Goal: Task Accomplishment & Management: Manage account settings

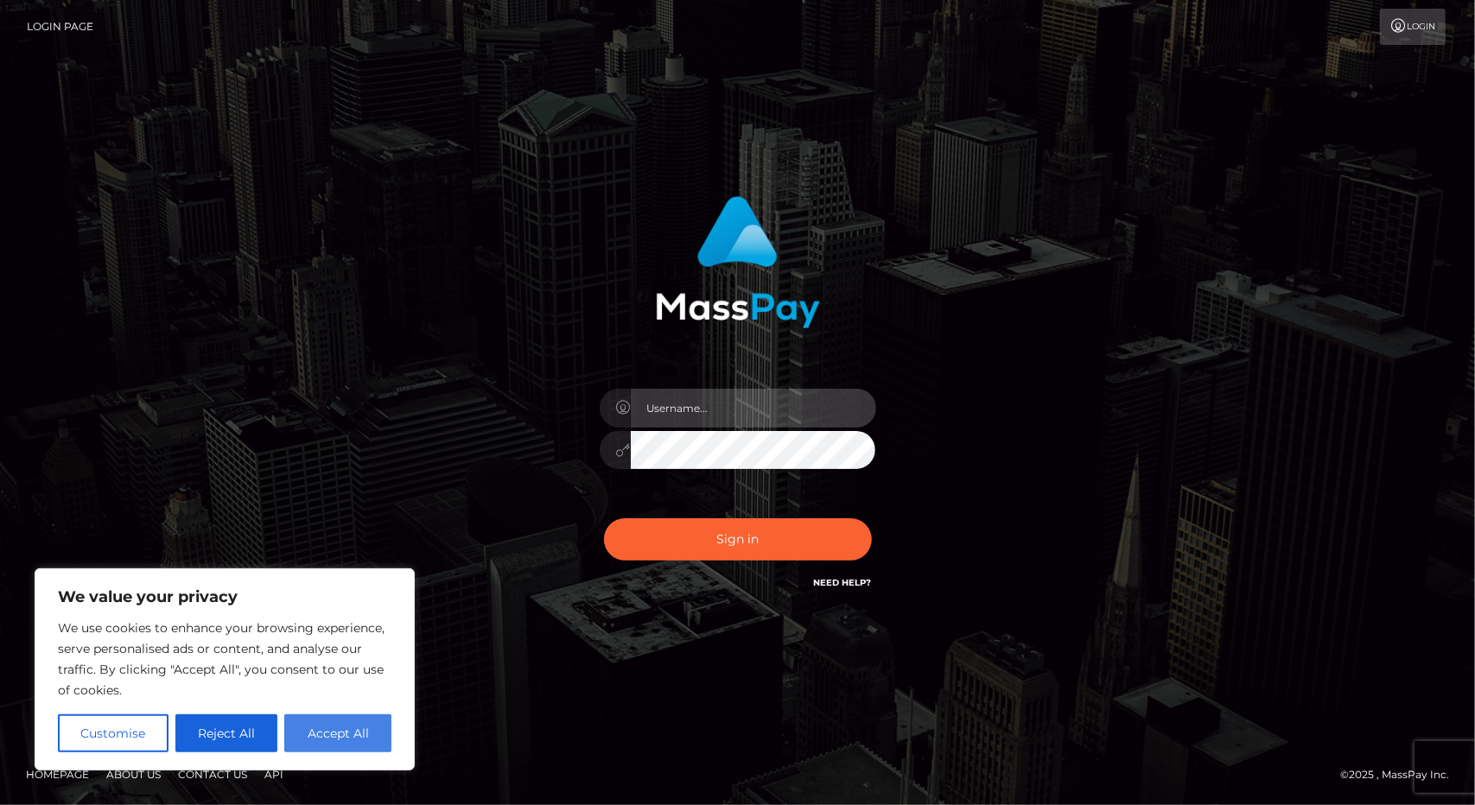
type input "tinan"
click at [353, 735] on button "Accept All" at bounding box center [337, 734] width 107 height 38
checkbox input "true"
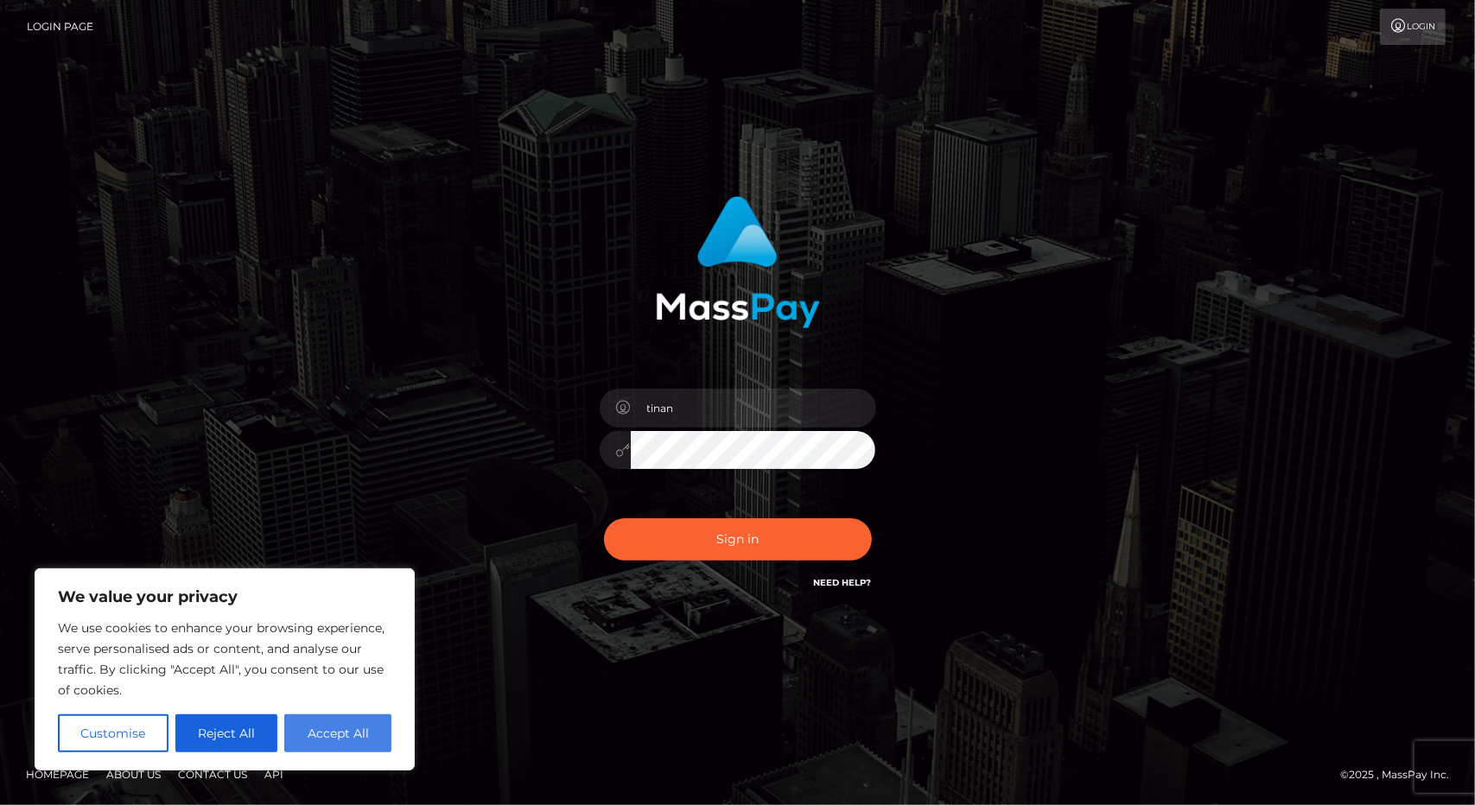
checkbox input "true"
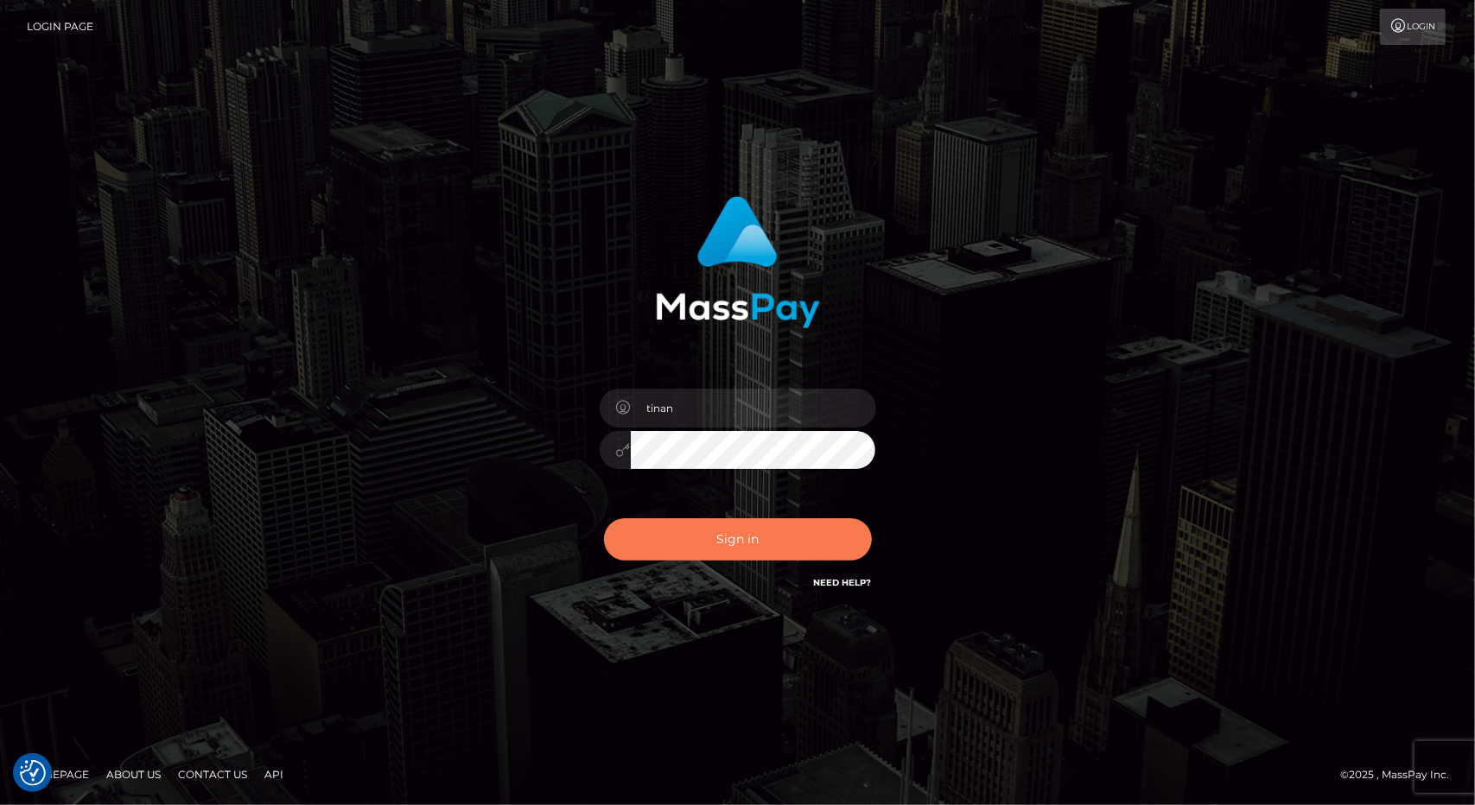
click at [779, 540] on button "Sign in" at bounding box center [738, 540] width 268 height 42
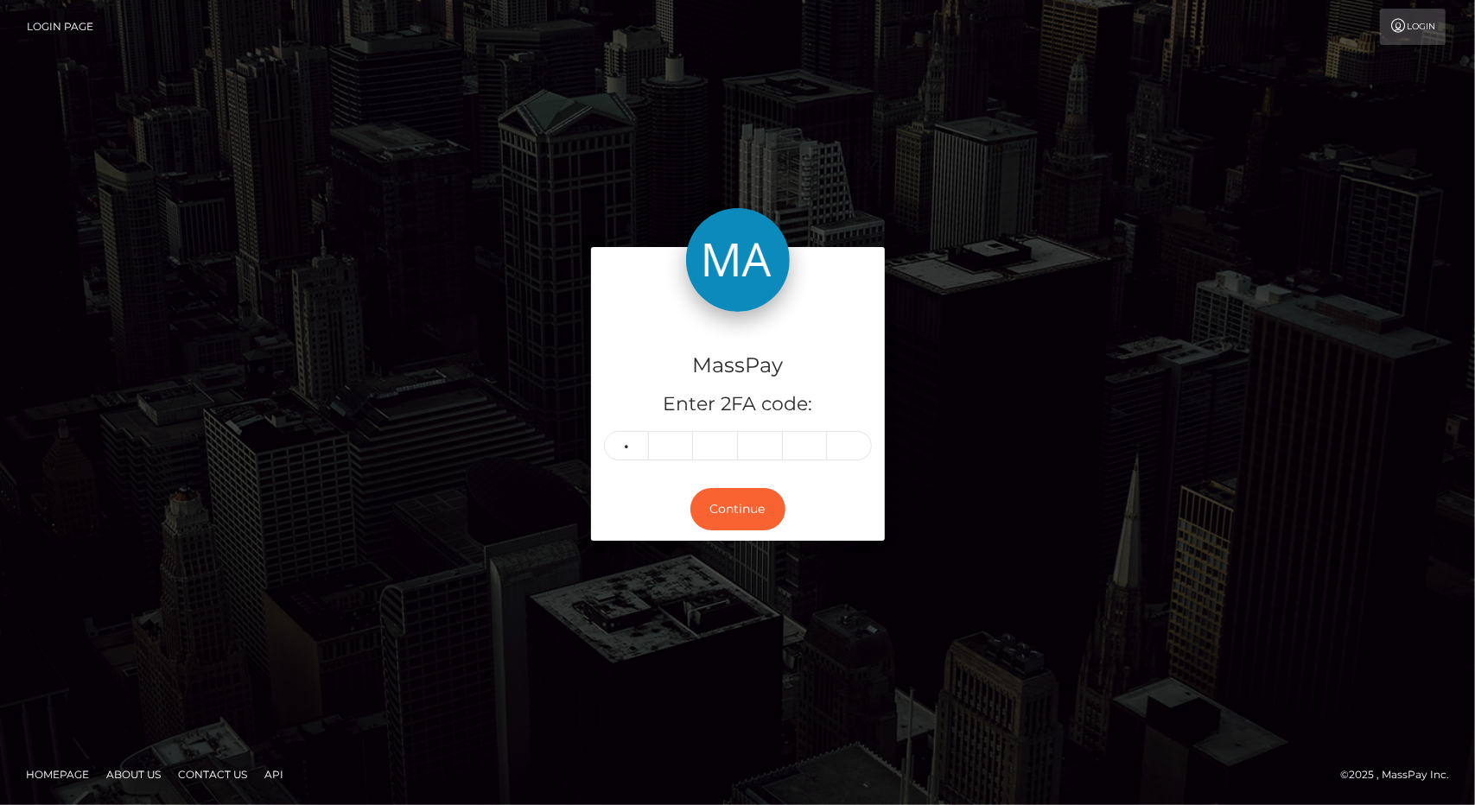
type input "6"
type input "3"
type input "9"
type input "6"
type input "9"
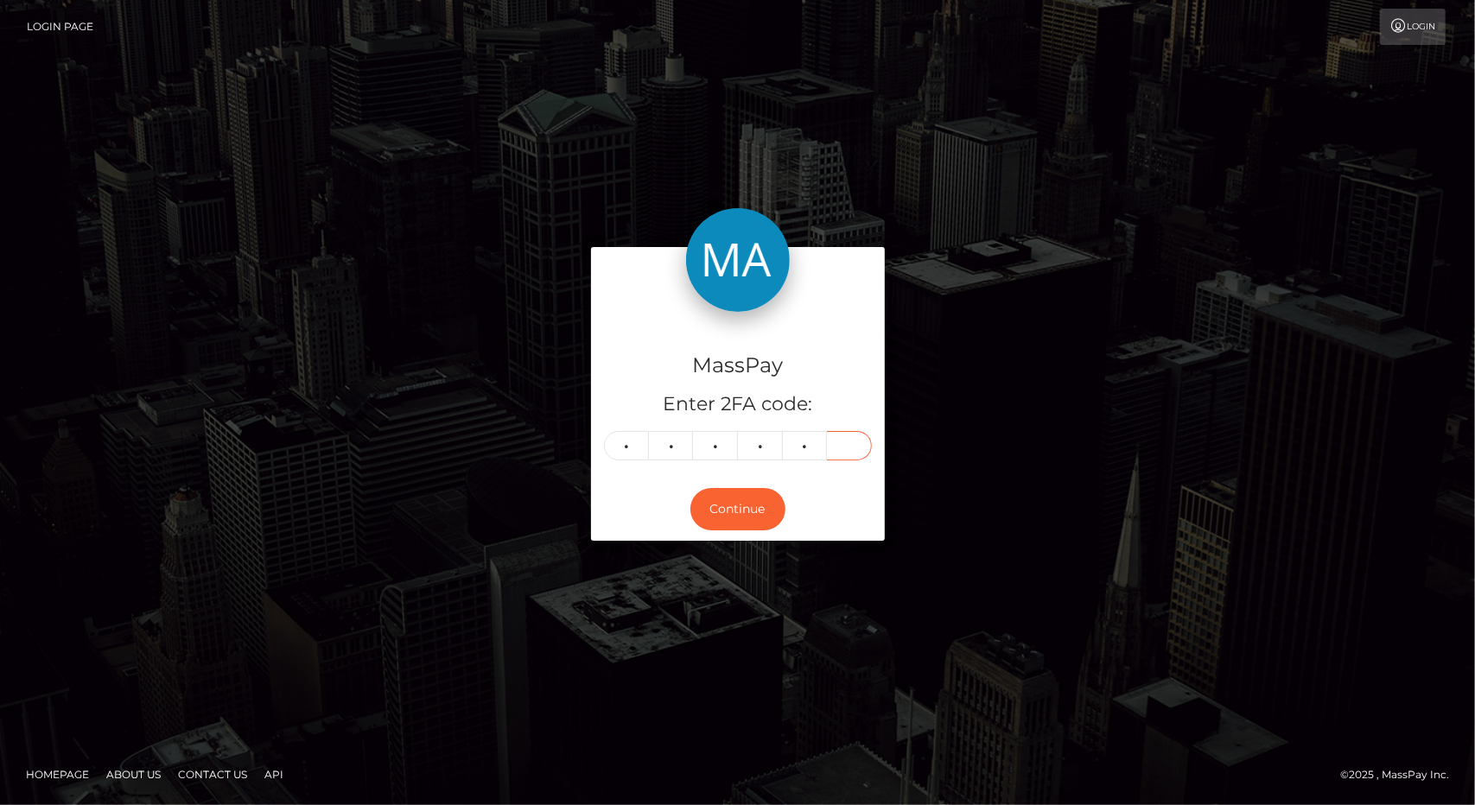
type input "3"
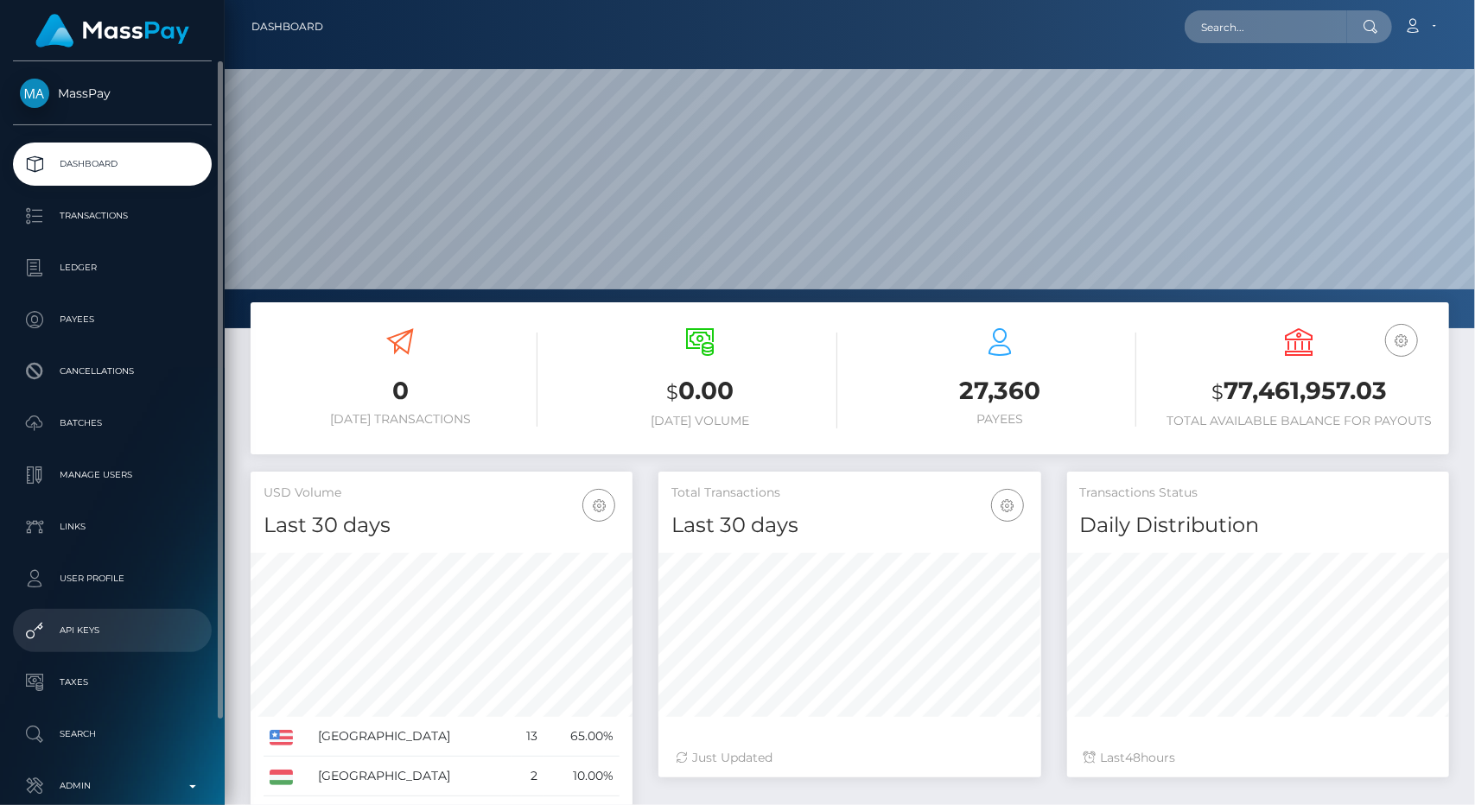
scroll to position [92, 0]
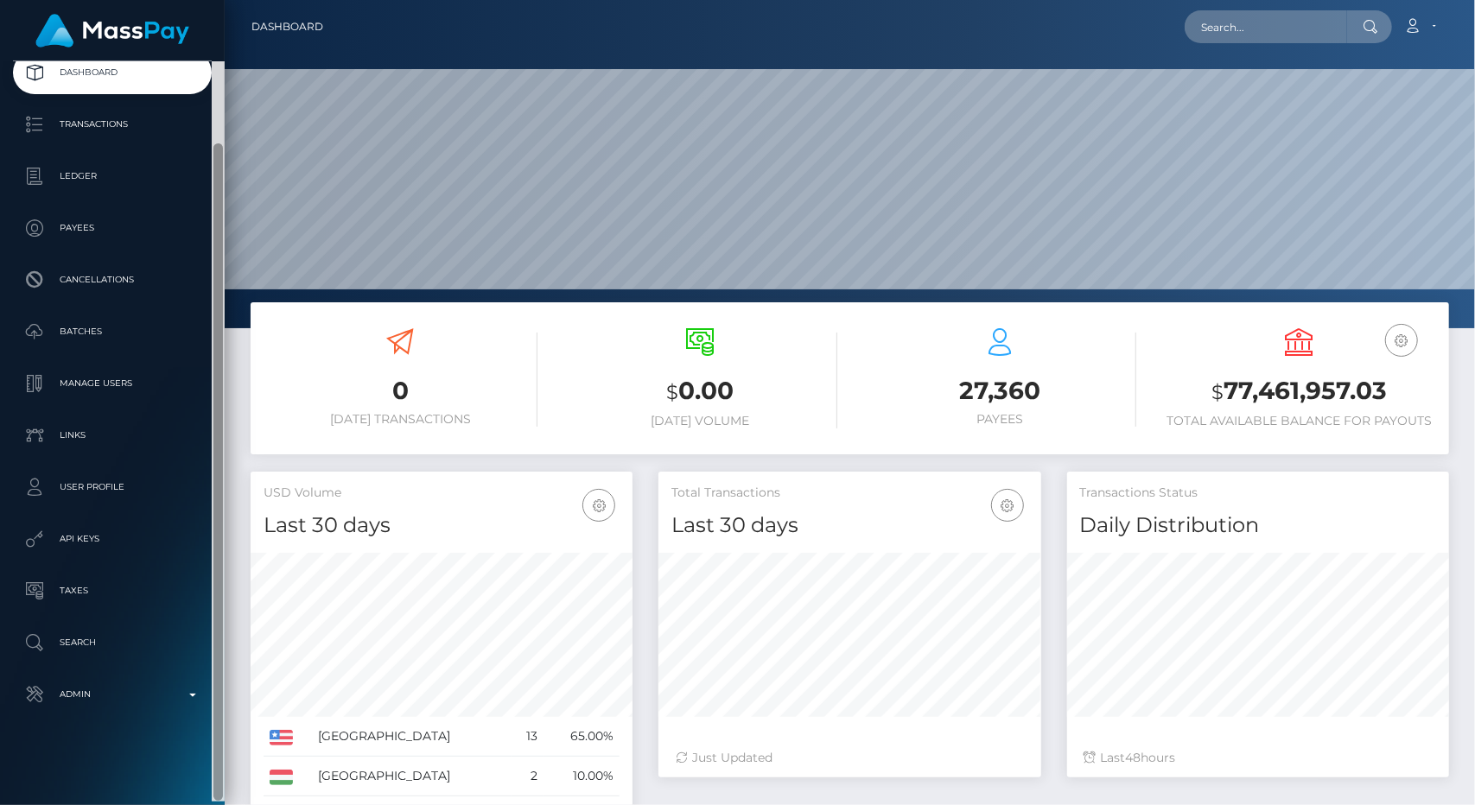
drag, startPoint x: 216, startPoint y: 329, endPoint x: 230, endPoint y: 621, distance: 292.4
click at [230, 621] on div "MassPay Dashboard Transactions Ledger Payees 0 $" at bounding box center [737, 402] width 1475 height 805
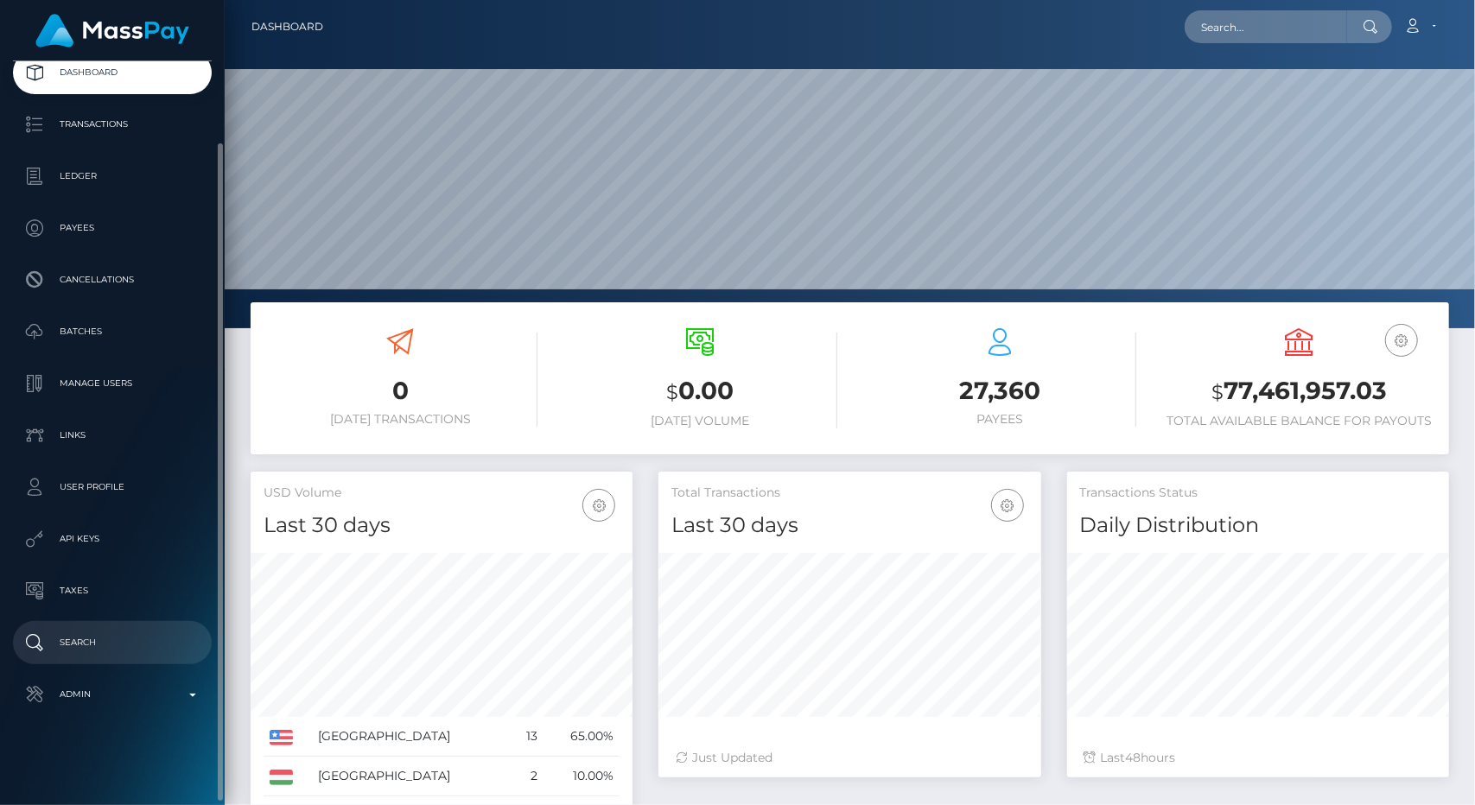
click at [100, 637] on p "Search" at bounding box center [112, 643] width 185 height 26
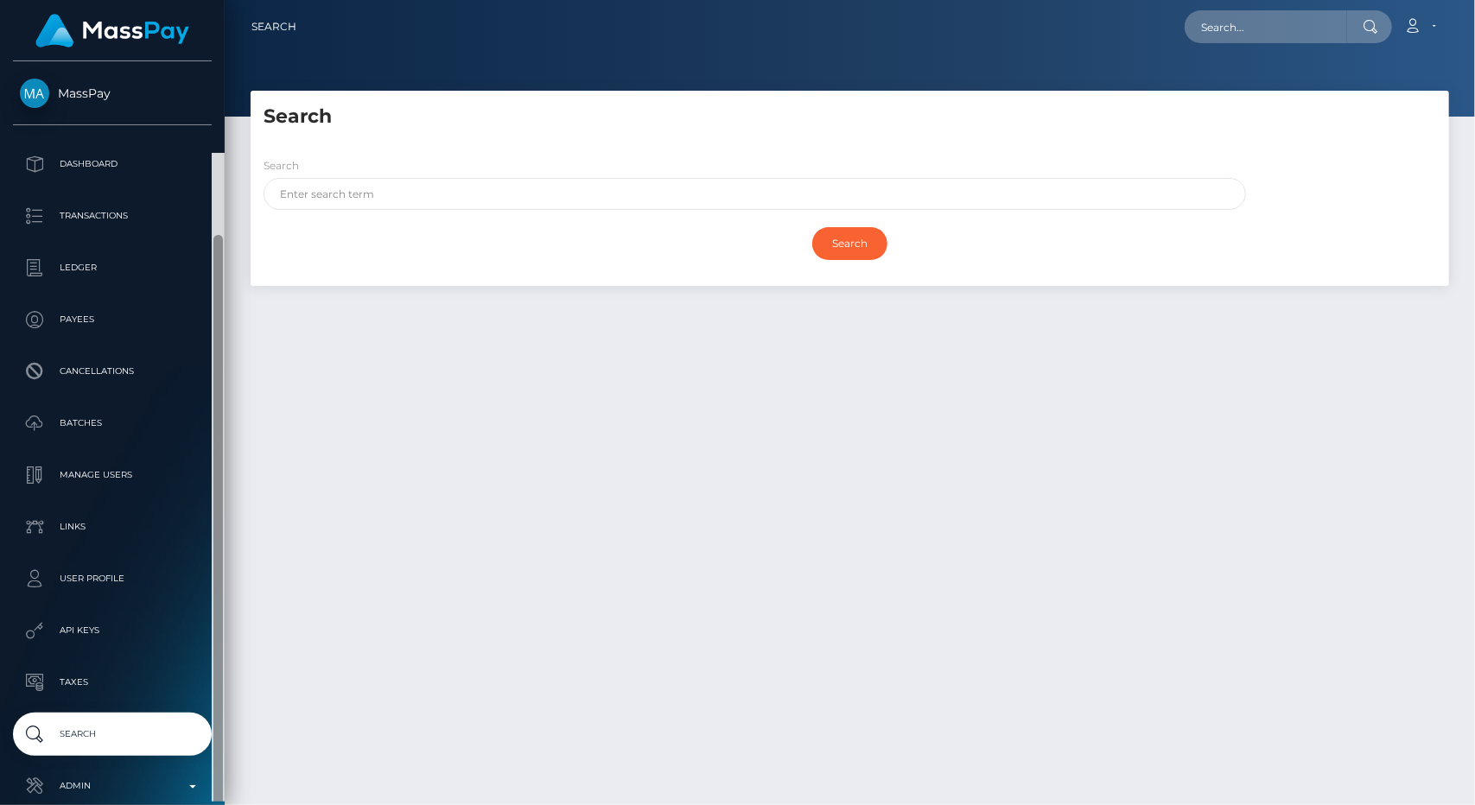
scroll to position [92, 0]
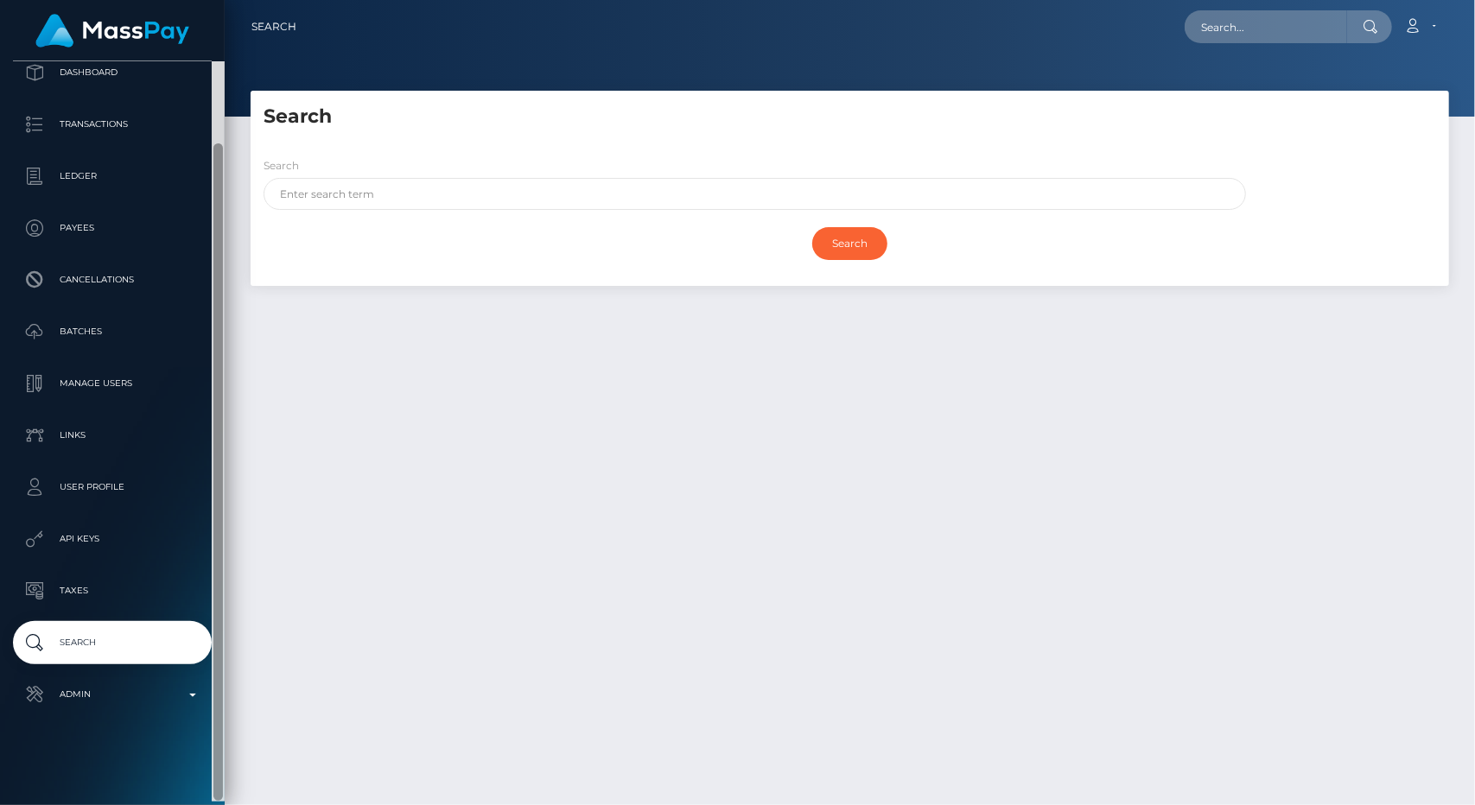
drag, startPoint x: 220, startPoint y: 469, endPoint x: 228, endPoint y: 746, distance: 276.7
click at [228, 746] on div "MassPay Dashboard Transactions Ledger Payees" at bounding box center [737, 402] width 1475 height 805
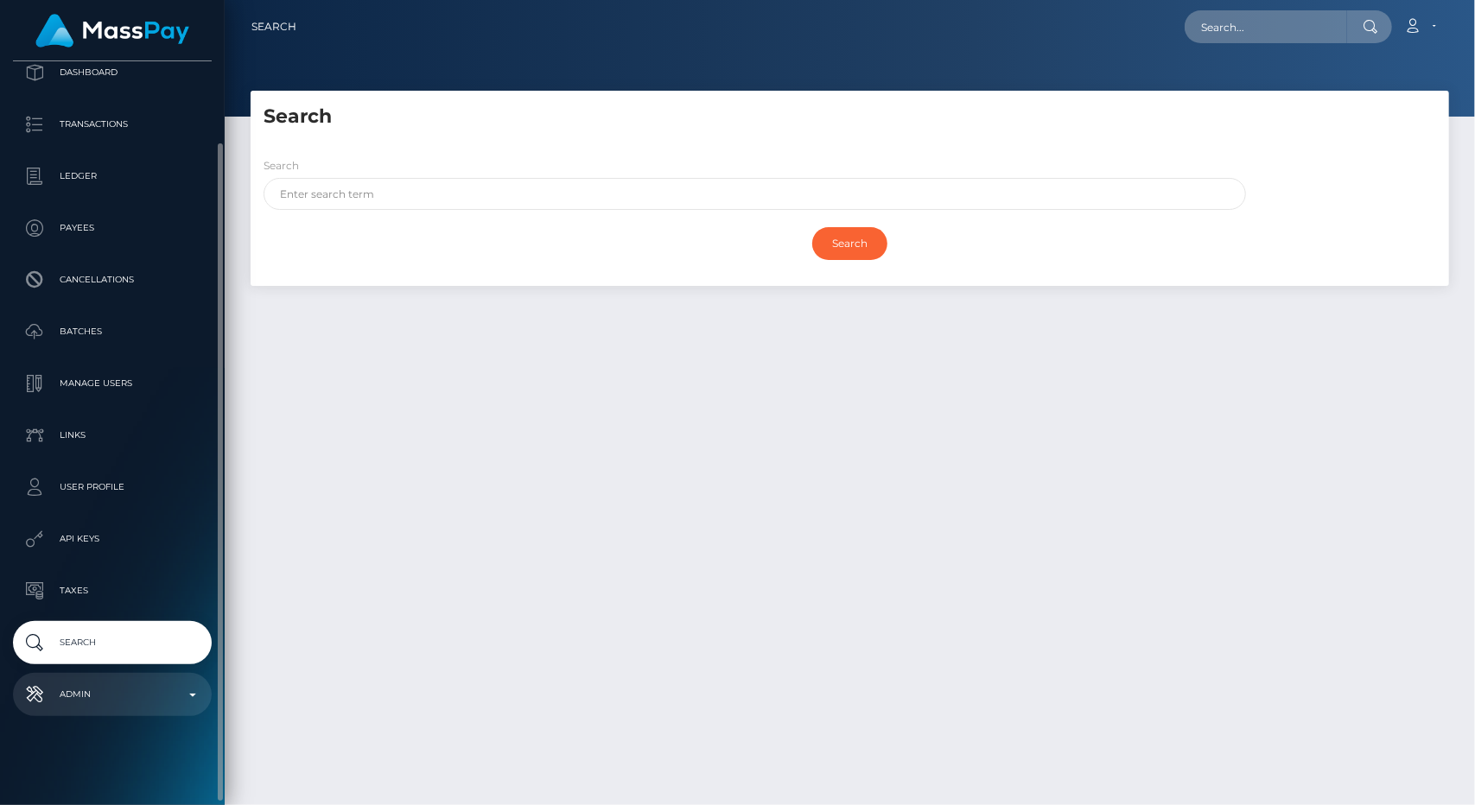
click at [133, 685] on p "Admin" at bounding box center [112, 695] width 185 height 26
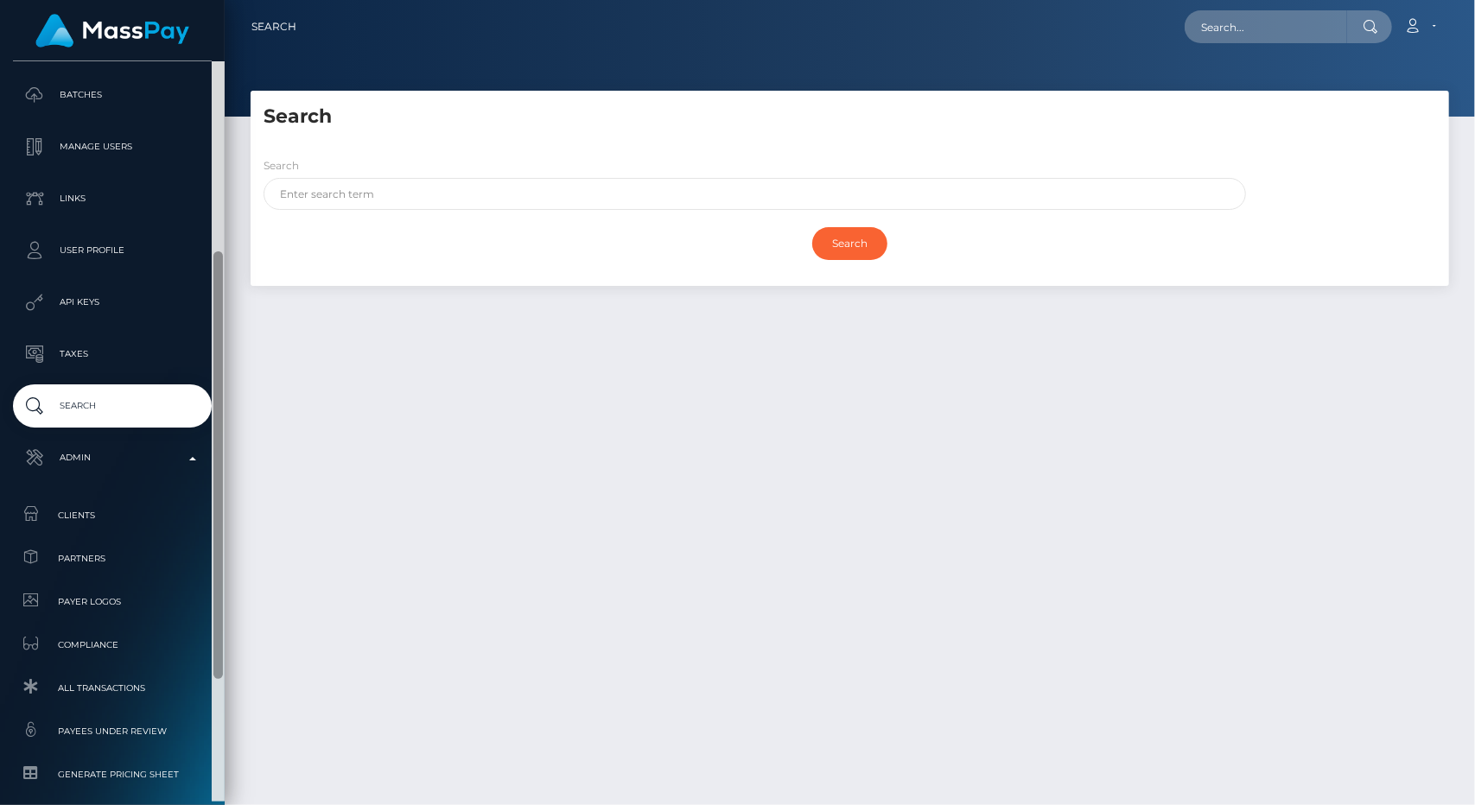
scroll to position [379, 0]
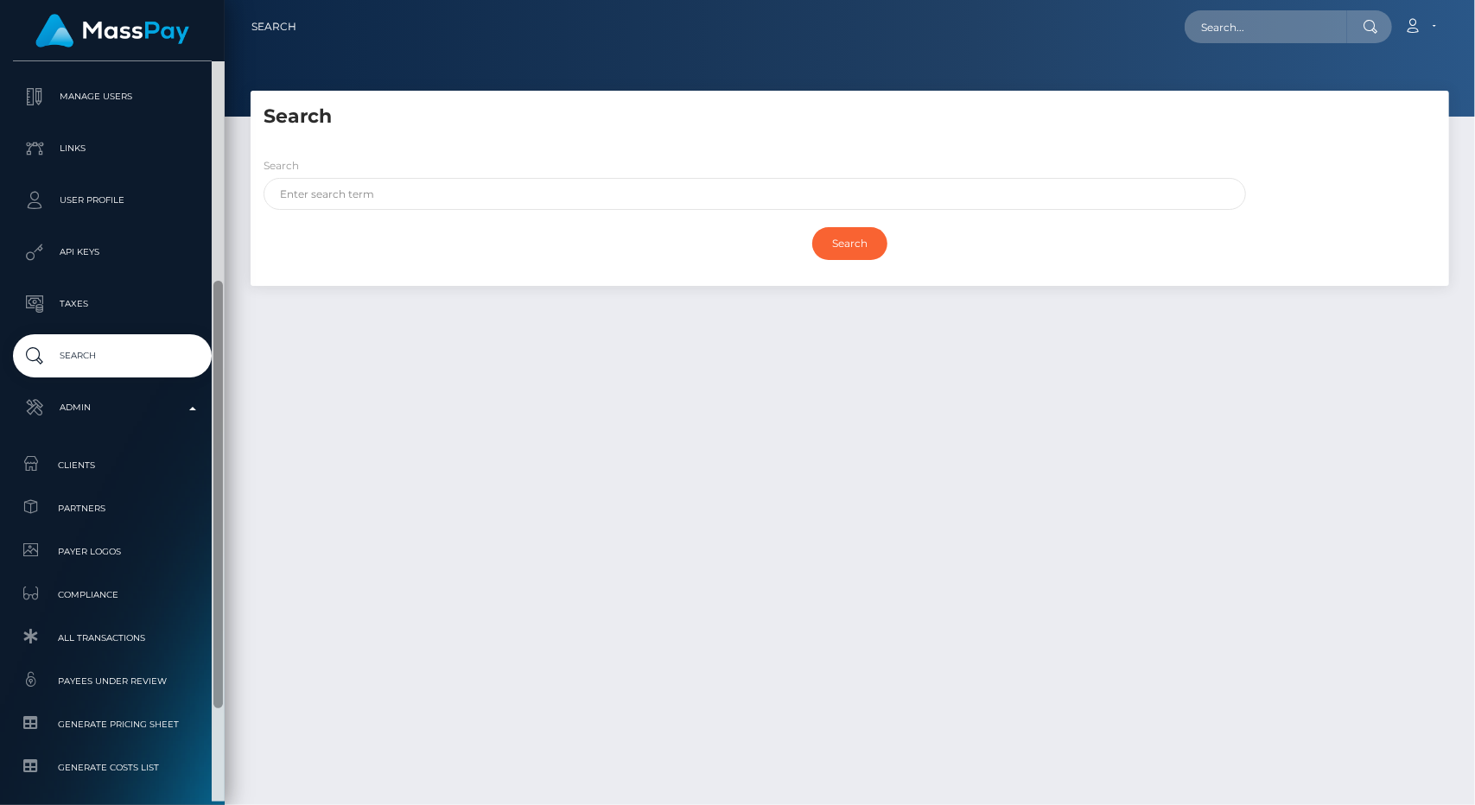
drag, startPoint x: 218, startPoint y: 589, endPoint x: 258, endPoint y: 846, distance: 260.7
click at [258, 805] on html "MassPay Dashboard Transactions Ledger Payees Cancellations Links" at bounding box center [737, 402] width 1475 height 805
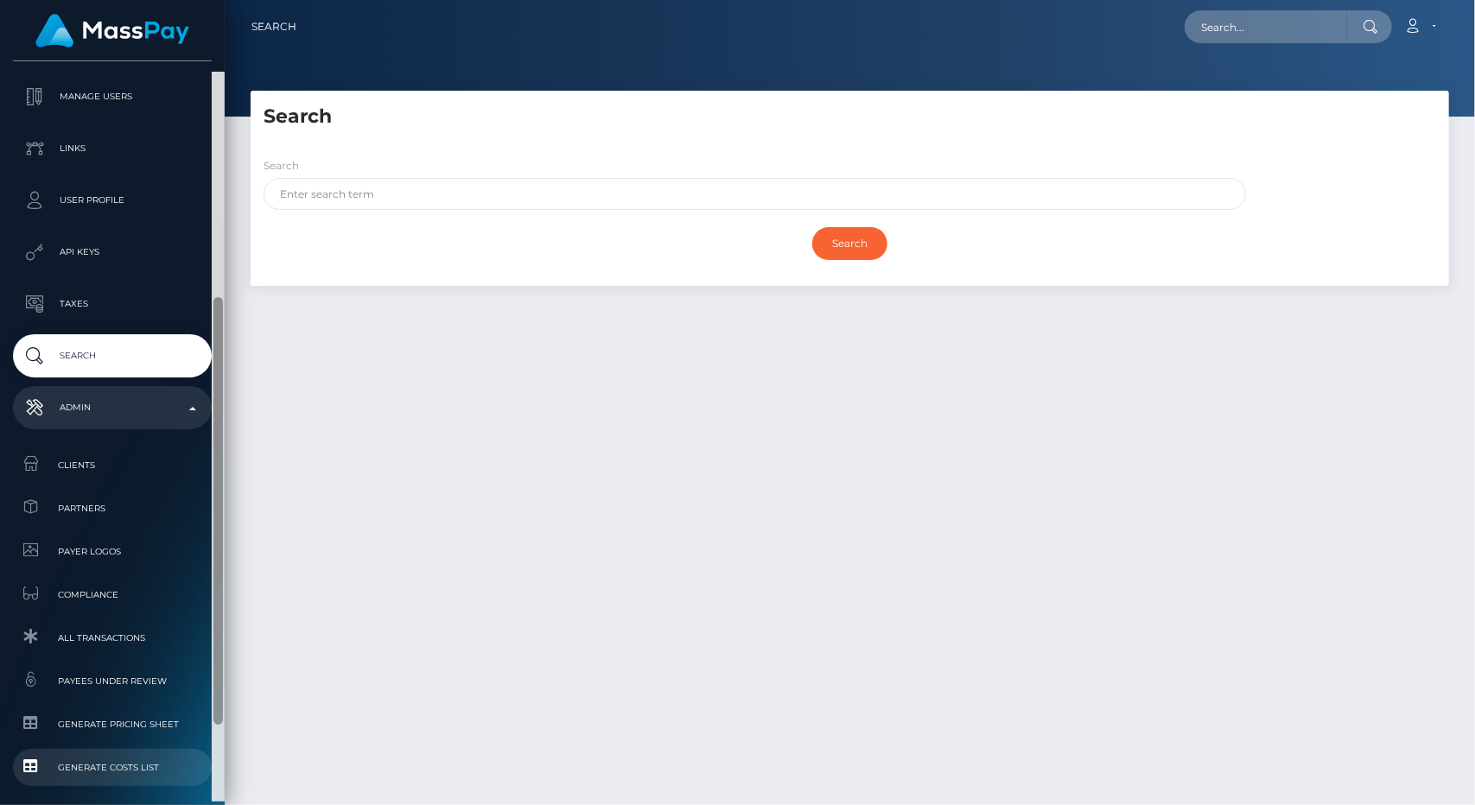
scroll to position [539, 0]
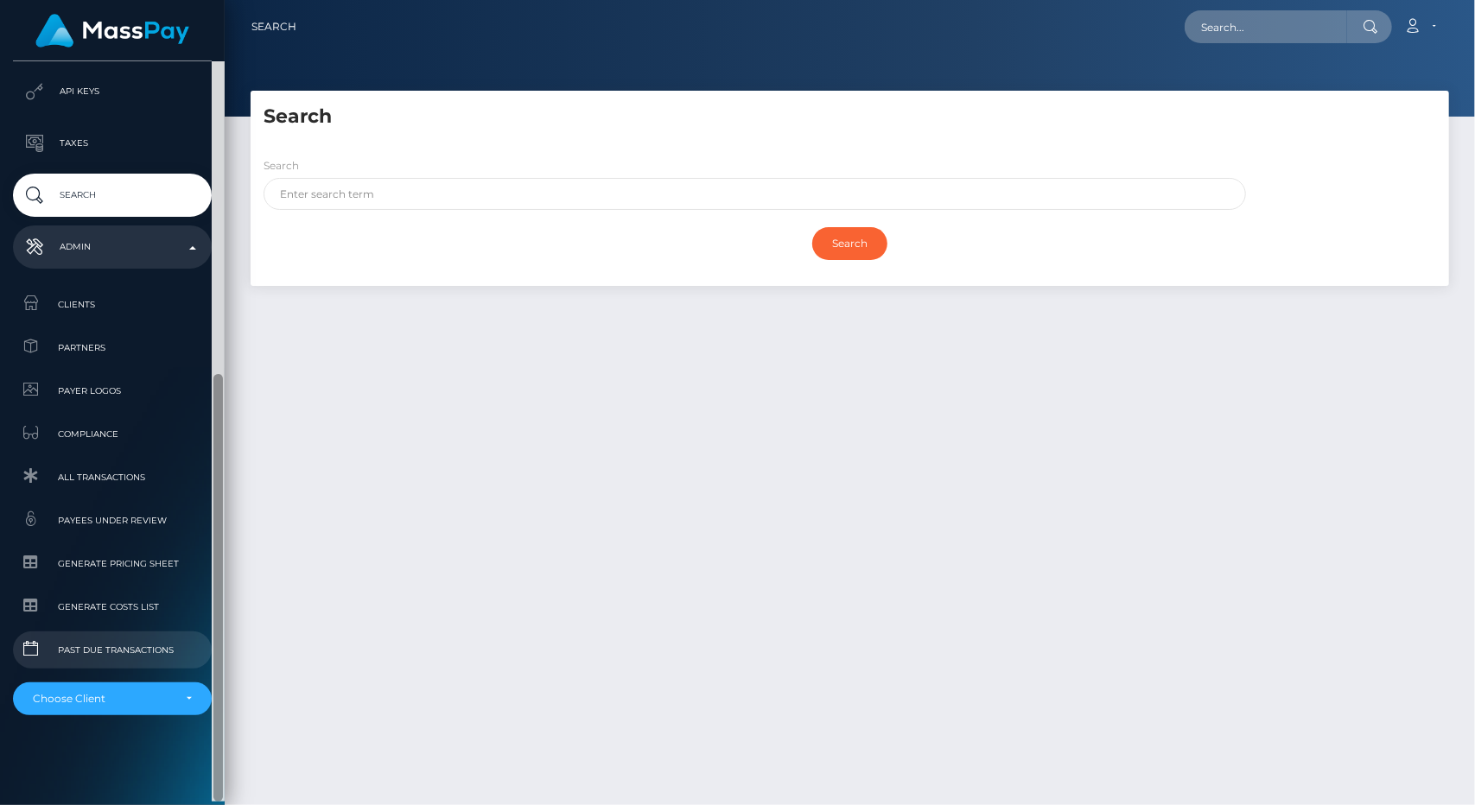
drag, startPoint x: 216, startPoint y: 458, endPoint x: 198, endPoint y: 656, distance: 198.7
click at [198, 656] on div "MassPay Dashboard Transactions Ledger Payees Cancellations" at bounding box center [112, 431] width 225 height 741
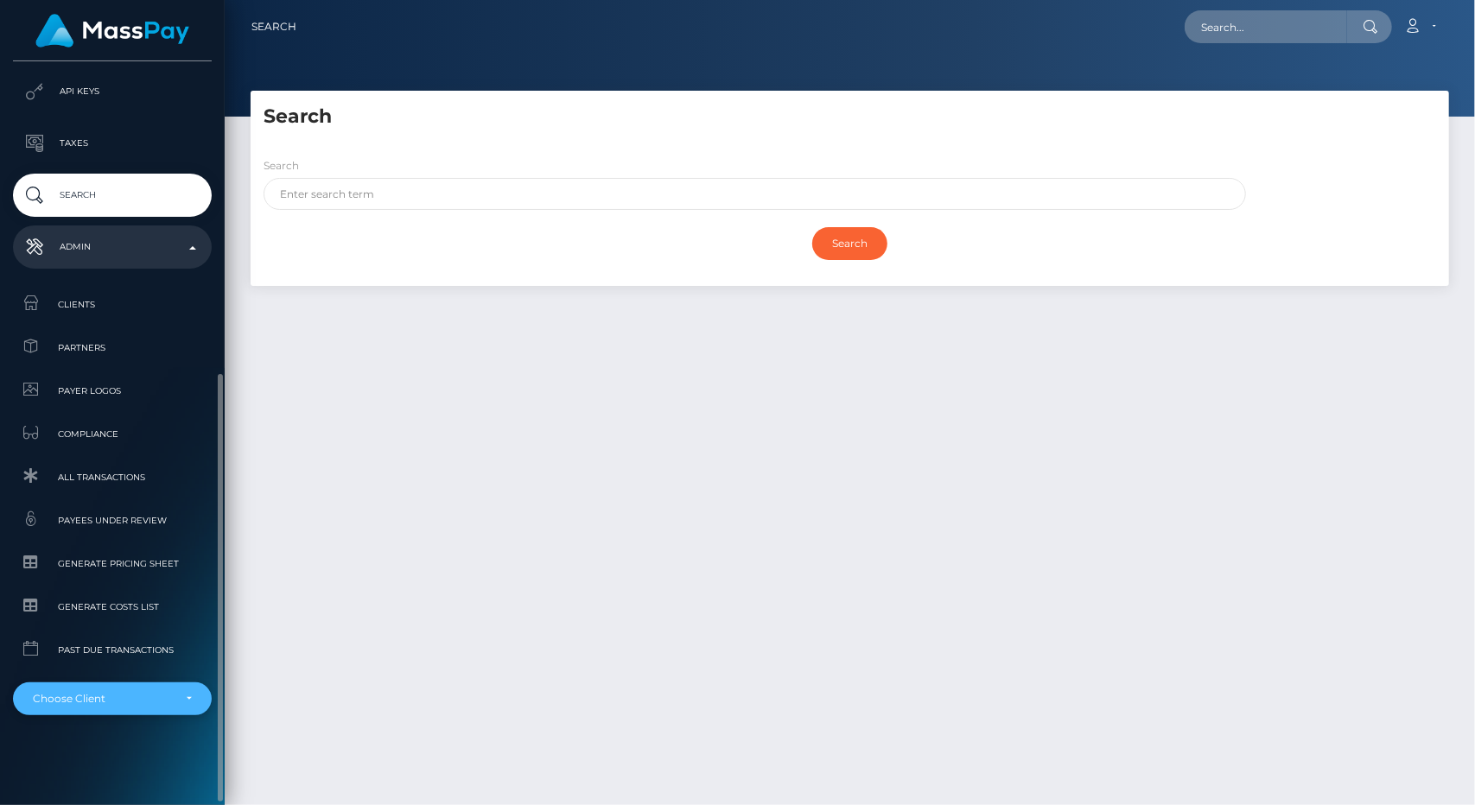
click at [121, 701] on div "Choose Client" at bounding box center [102, 699] width 139 height 14
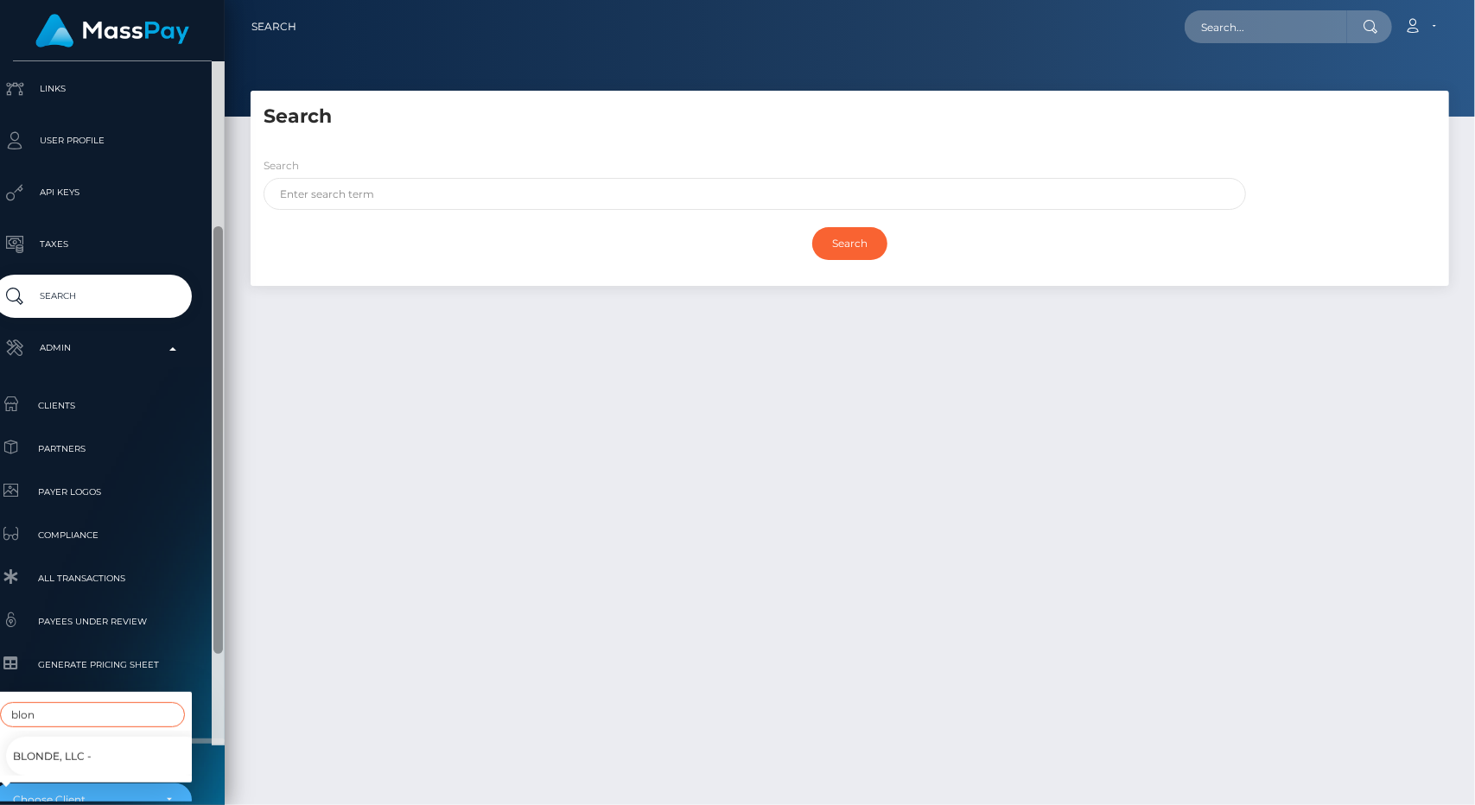
scroll to position [539, 20]
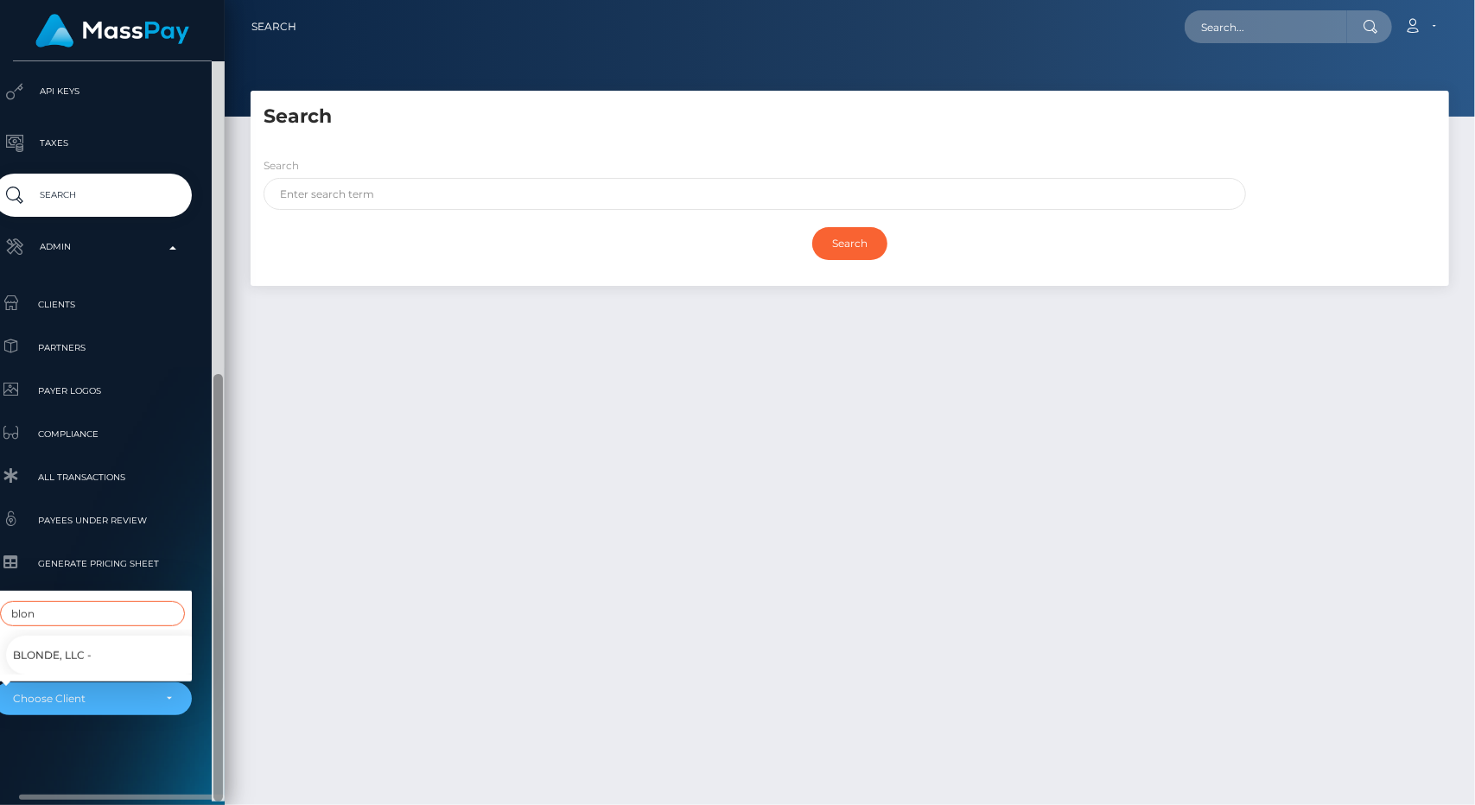
drag, startPoint x: 220, startPoint y: 553, endPoint x: 221, endPoint y: 712, distance: 159.0
click at [221, 712] on div at bounding box center [218, 588] width 10 height 428
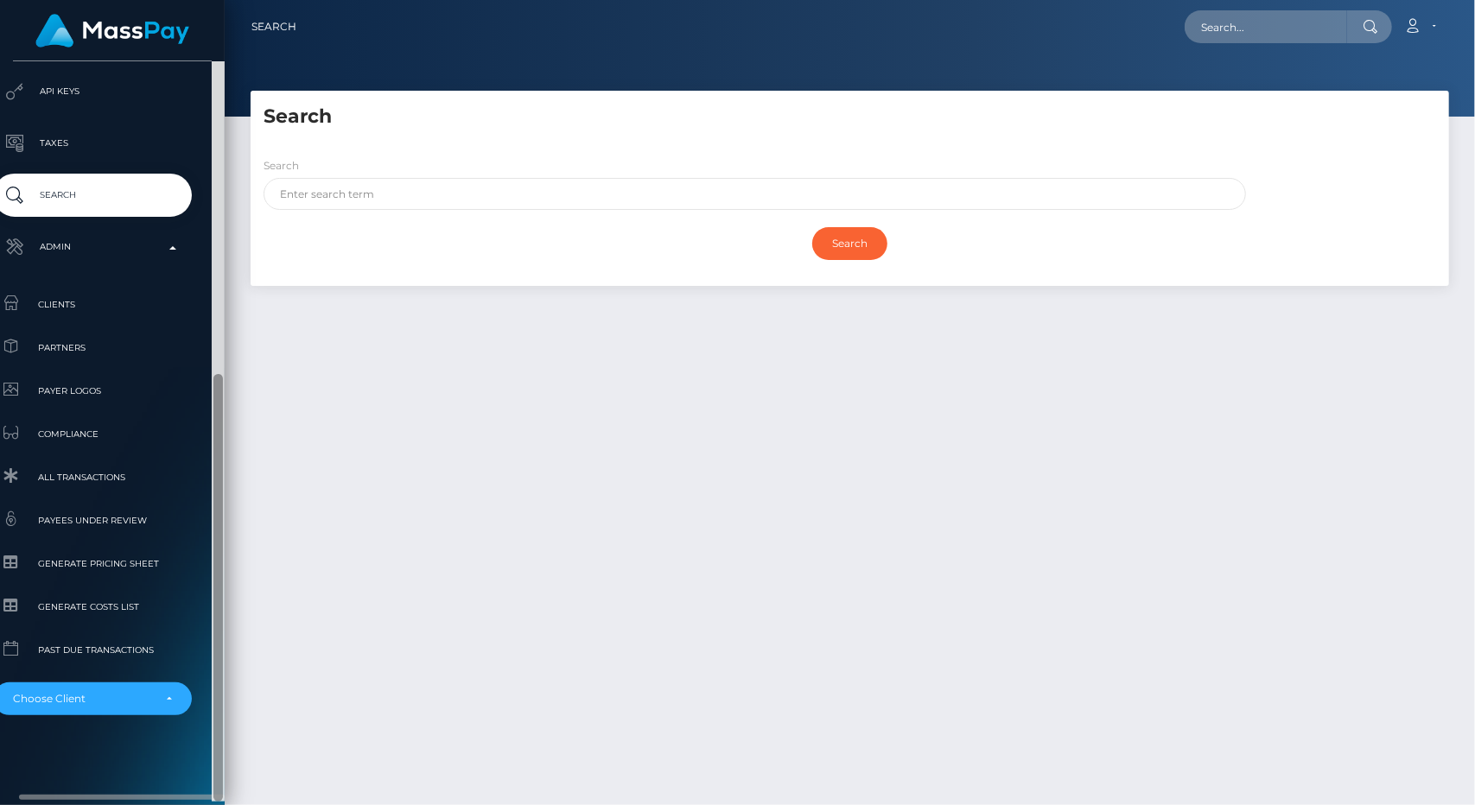
type input "blon"
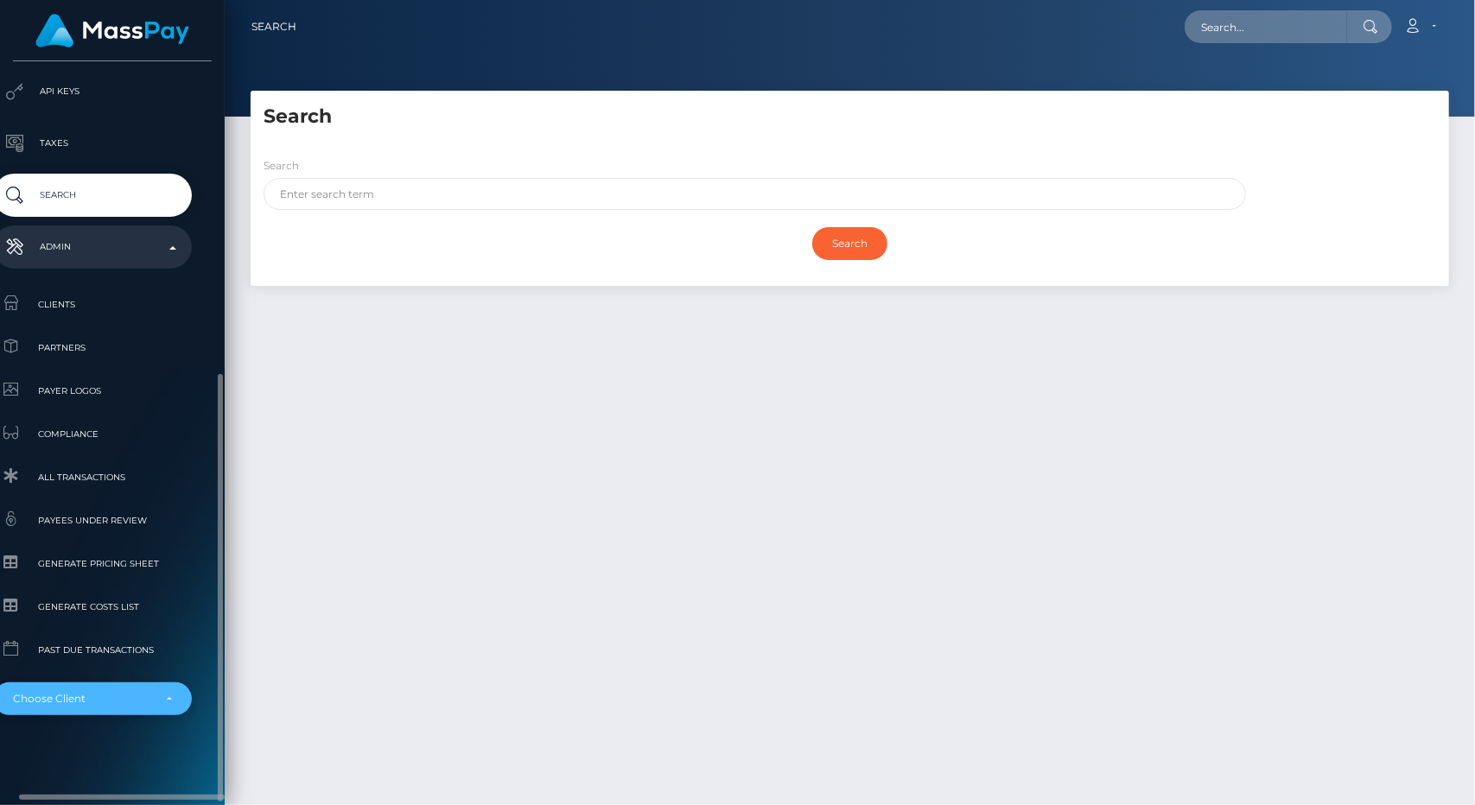
click at [128, 711] on div "Choose Client" at bounding box center [92, 699] width 199 height 33
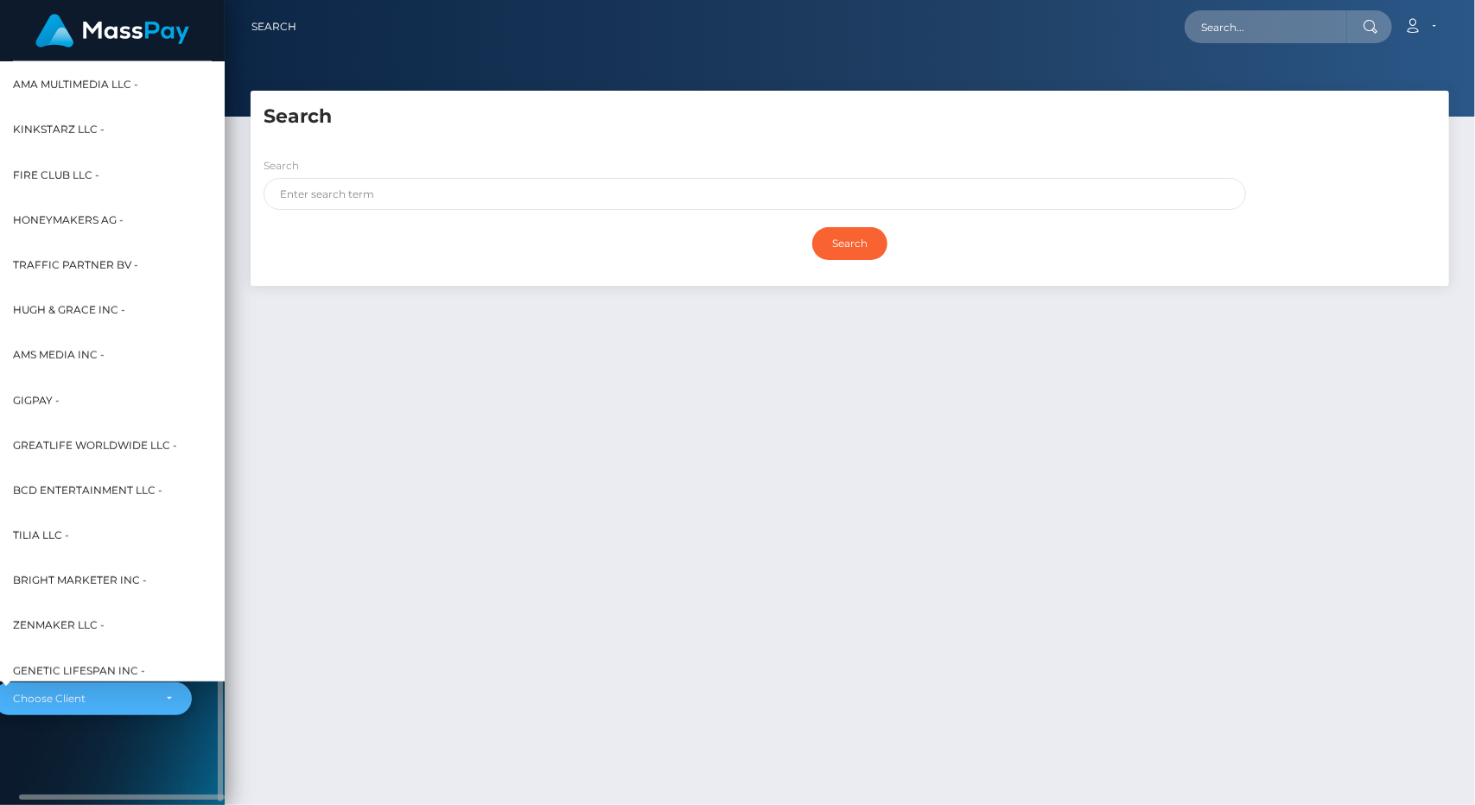
scroll to position [13599, 0]
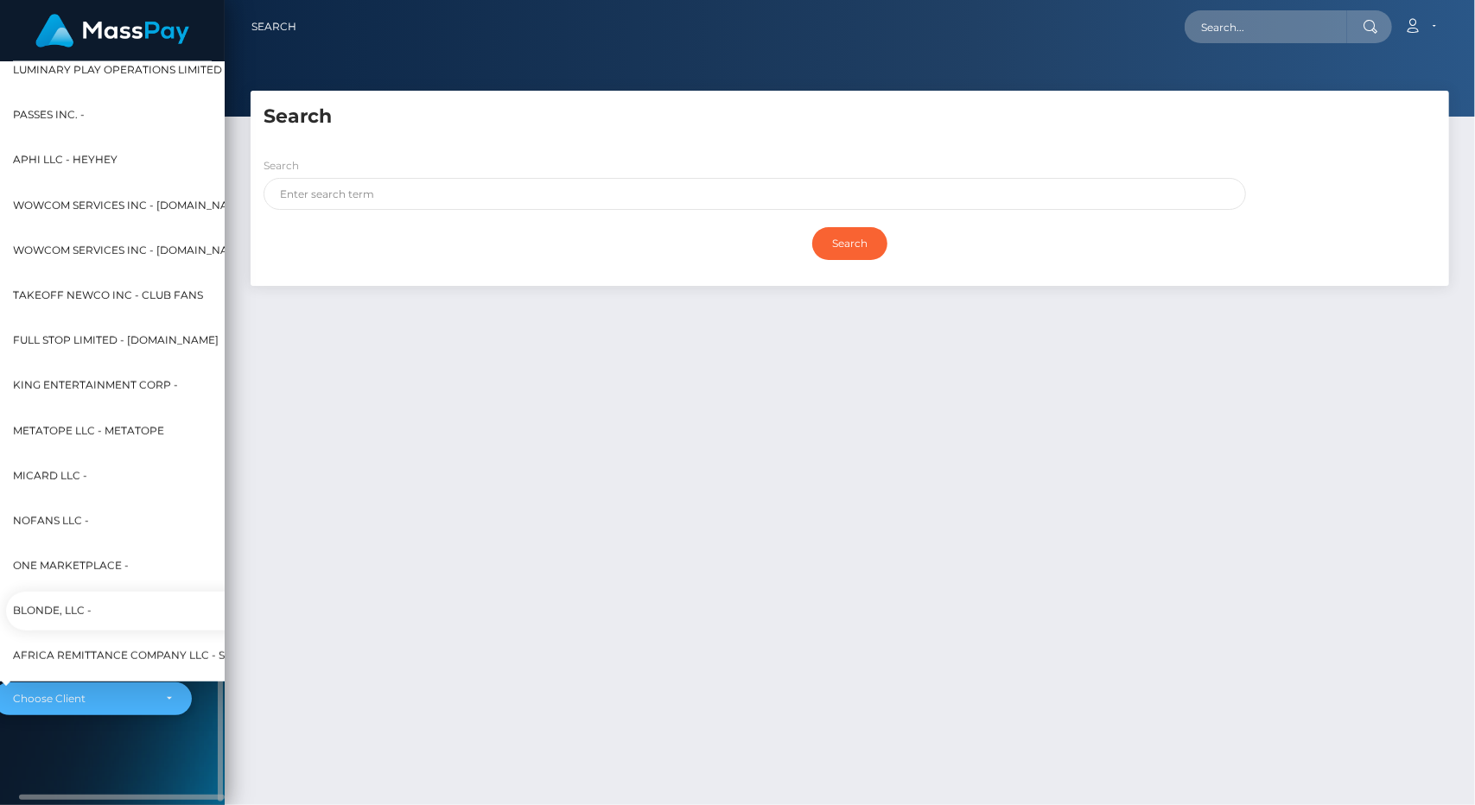
select select "352"
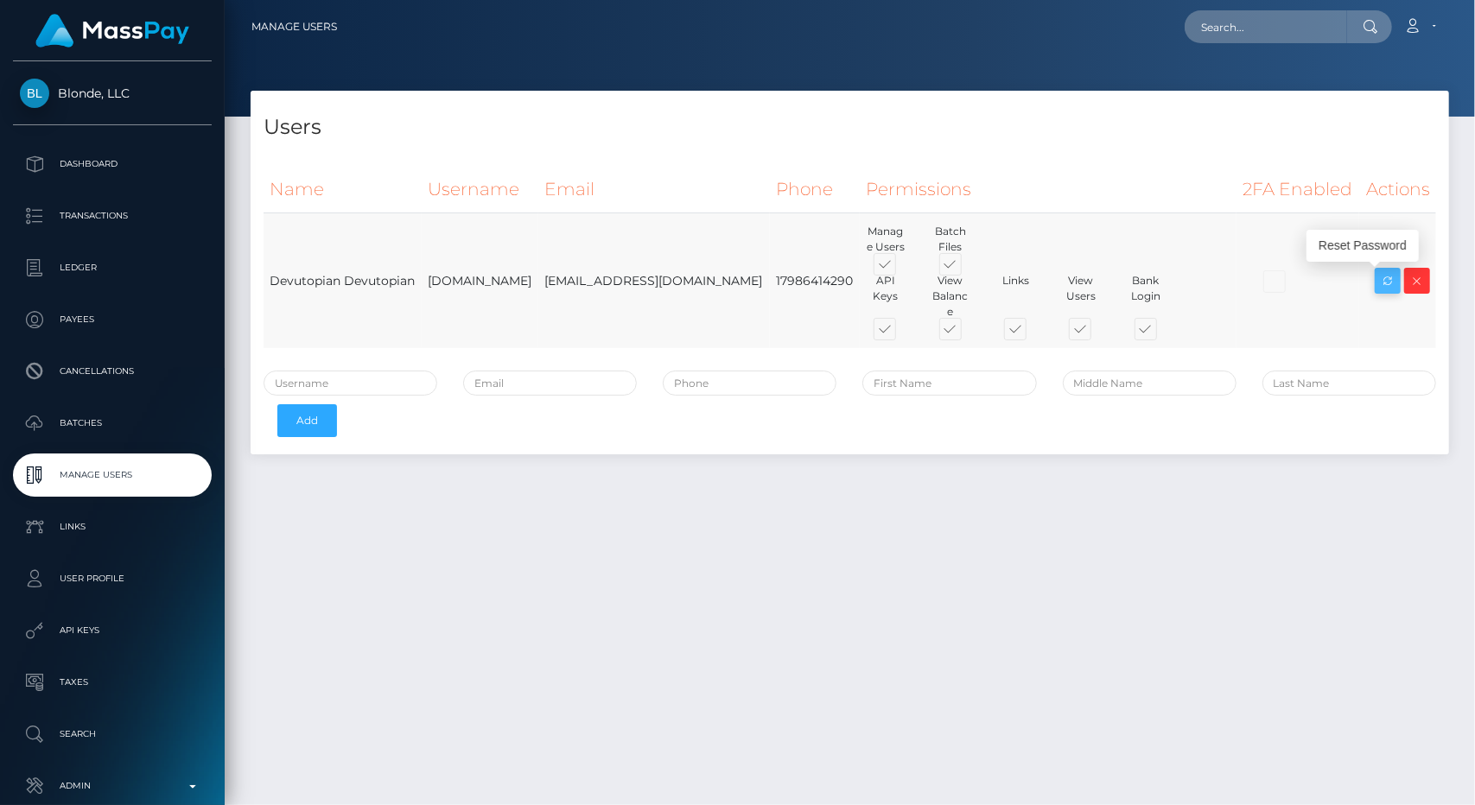
click at [1392, 289] on icon at bounding box center [1388, 282] width 21 height 22
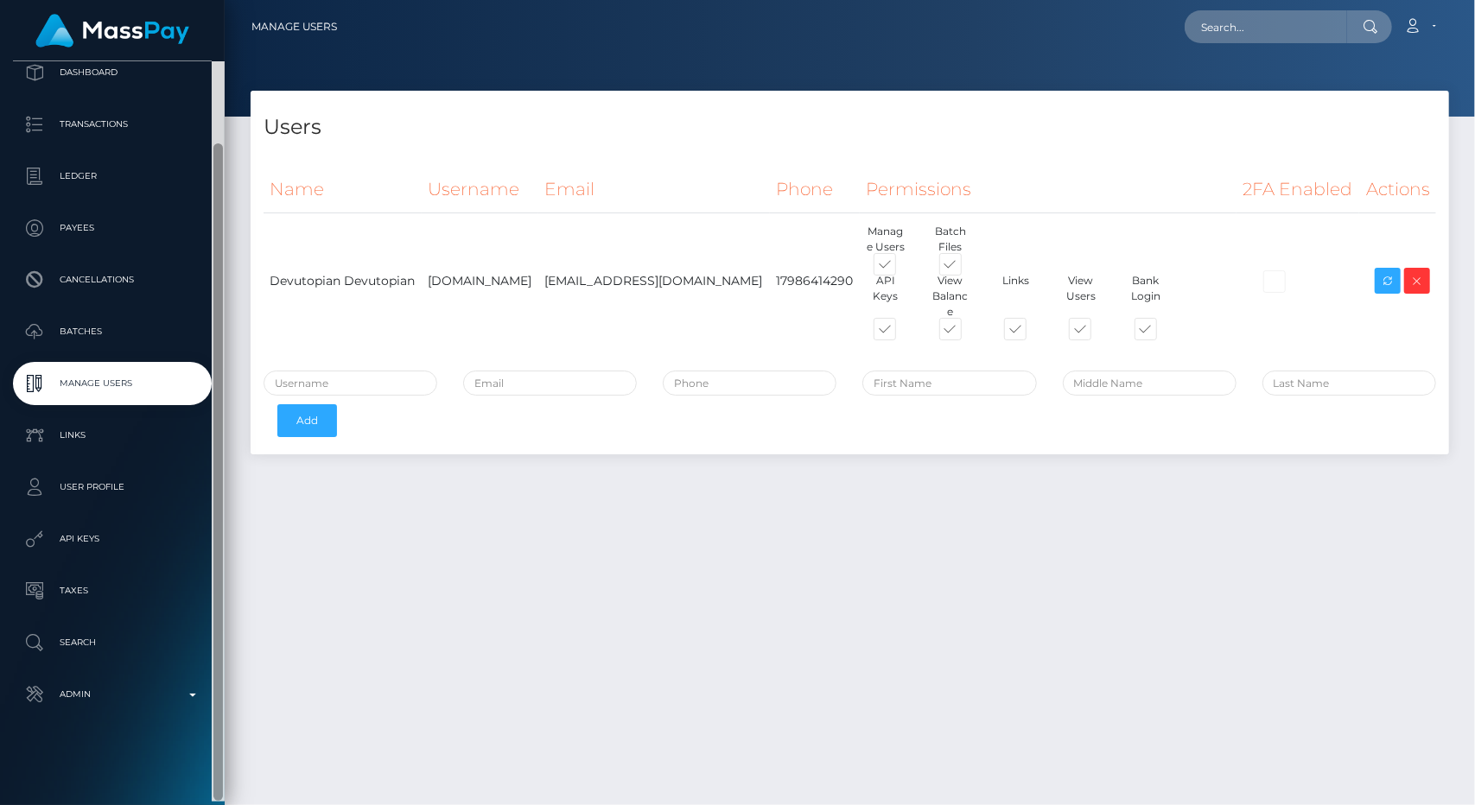
drag, startPoint x: 218, startPoint y: 200, endPoint x: 259, endPoint y: 602, distance: 404.9
click at [259, 602] on div "Blonde, LLC Dashboard Transactions Ledger Payees" at bounding box center [737, 402] width 1475 height 805
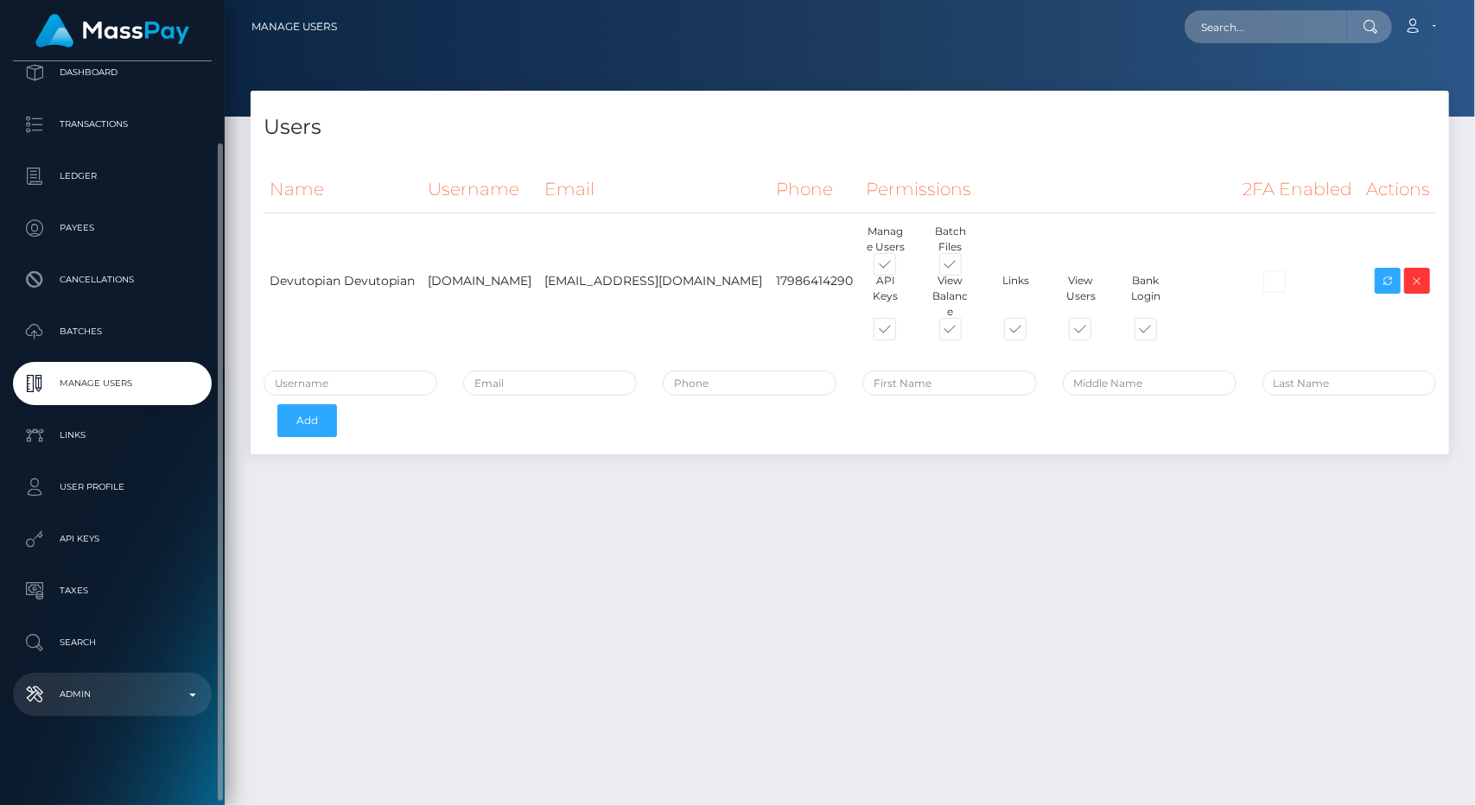
click at [114, 706] on p "Admin" at bounding box center [112, 695] width 185 height 26
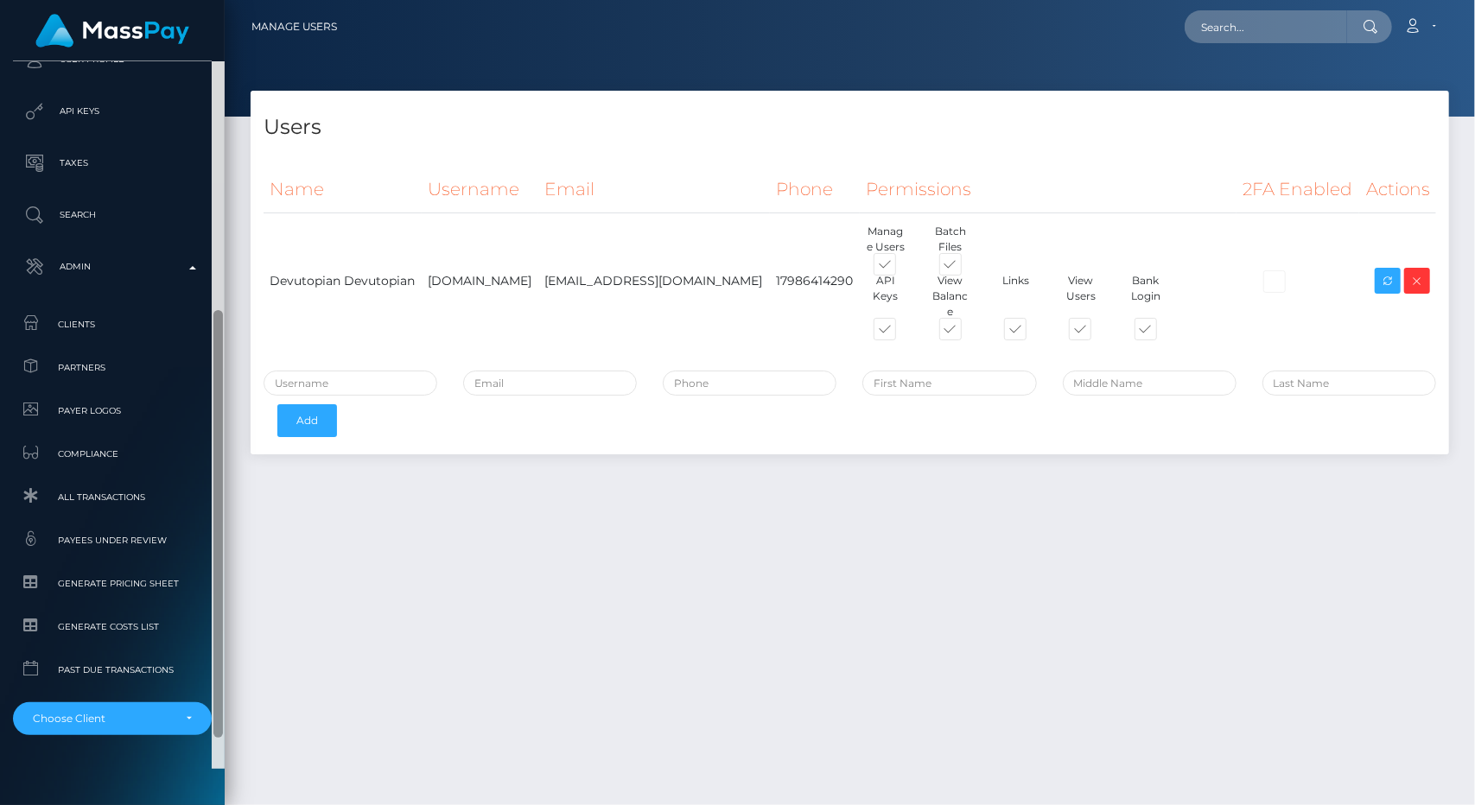
scroll to position [539, 0]
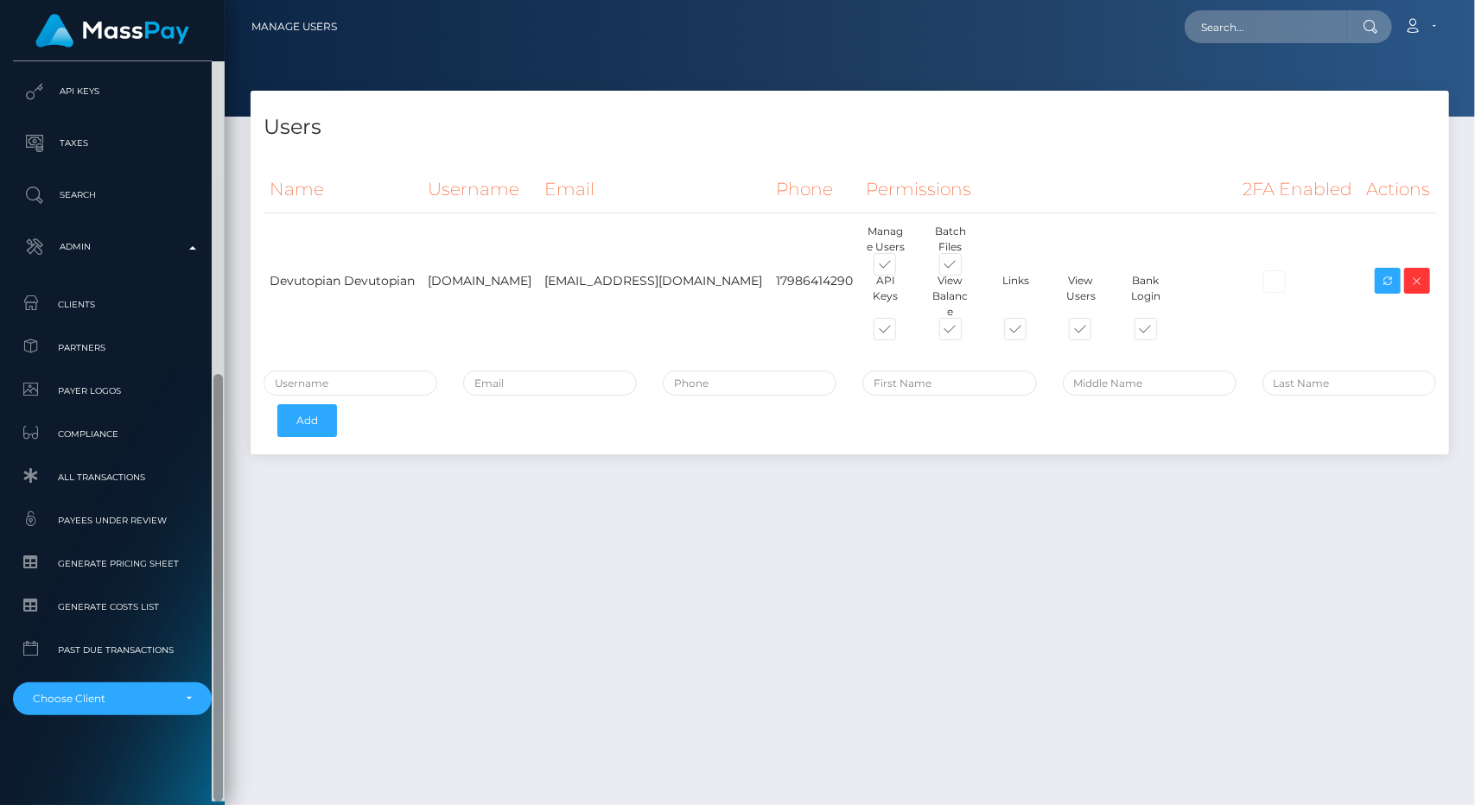
drag, startPoint x: 216, startPoint y: 348, endPoint x: 250, endPoint y: 758, distance: 411.0
click at [250, 758] on div "Blonde, LLC Dashboard Transactions Ledger Payees" at bounding box center [737, 402] width 1475 height 805
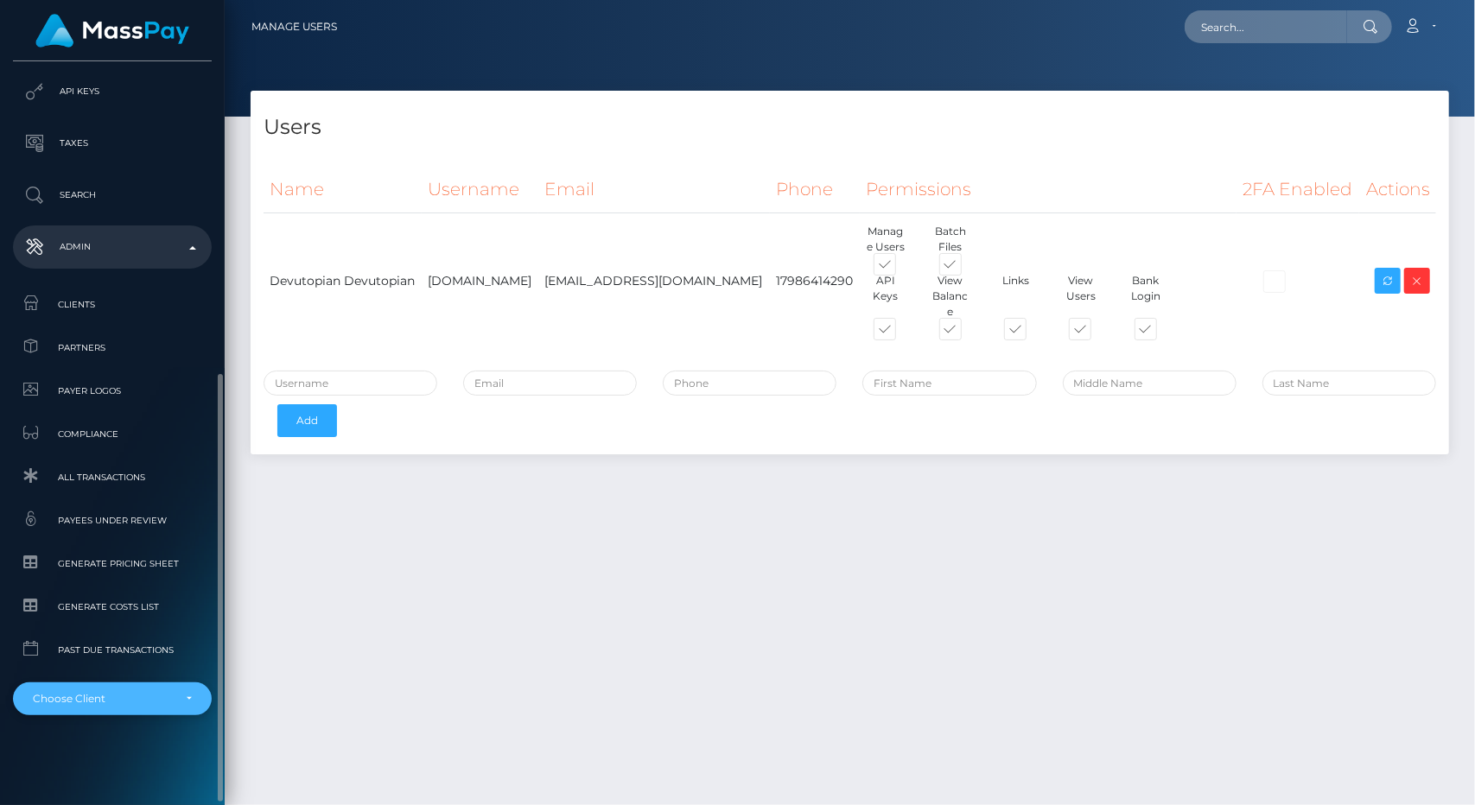
click at [152, 692] on div "Choose Client" at bounding box center [102, 699] width 139 height 14
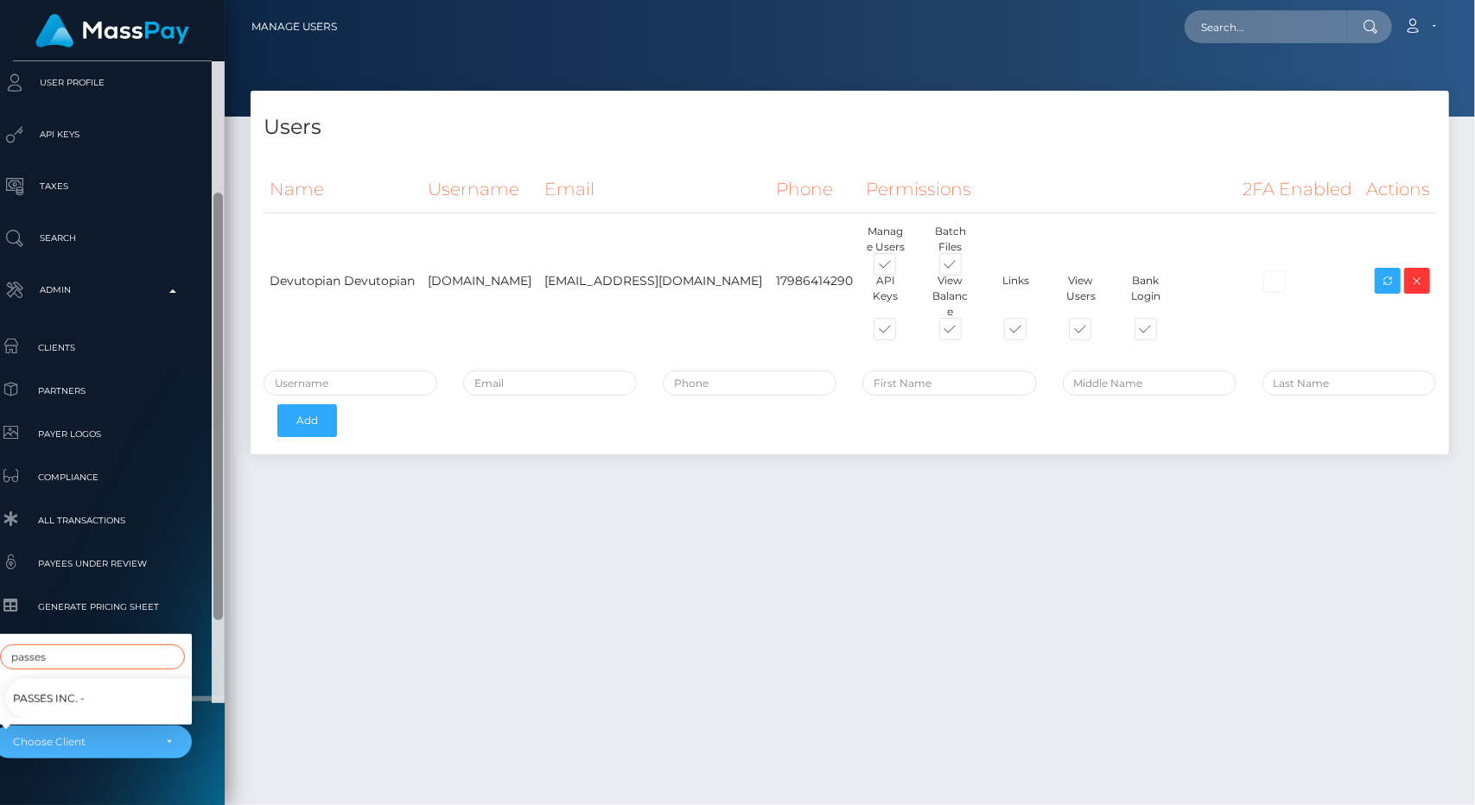
scroll to position [539, 20]
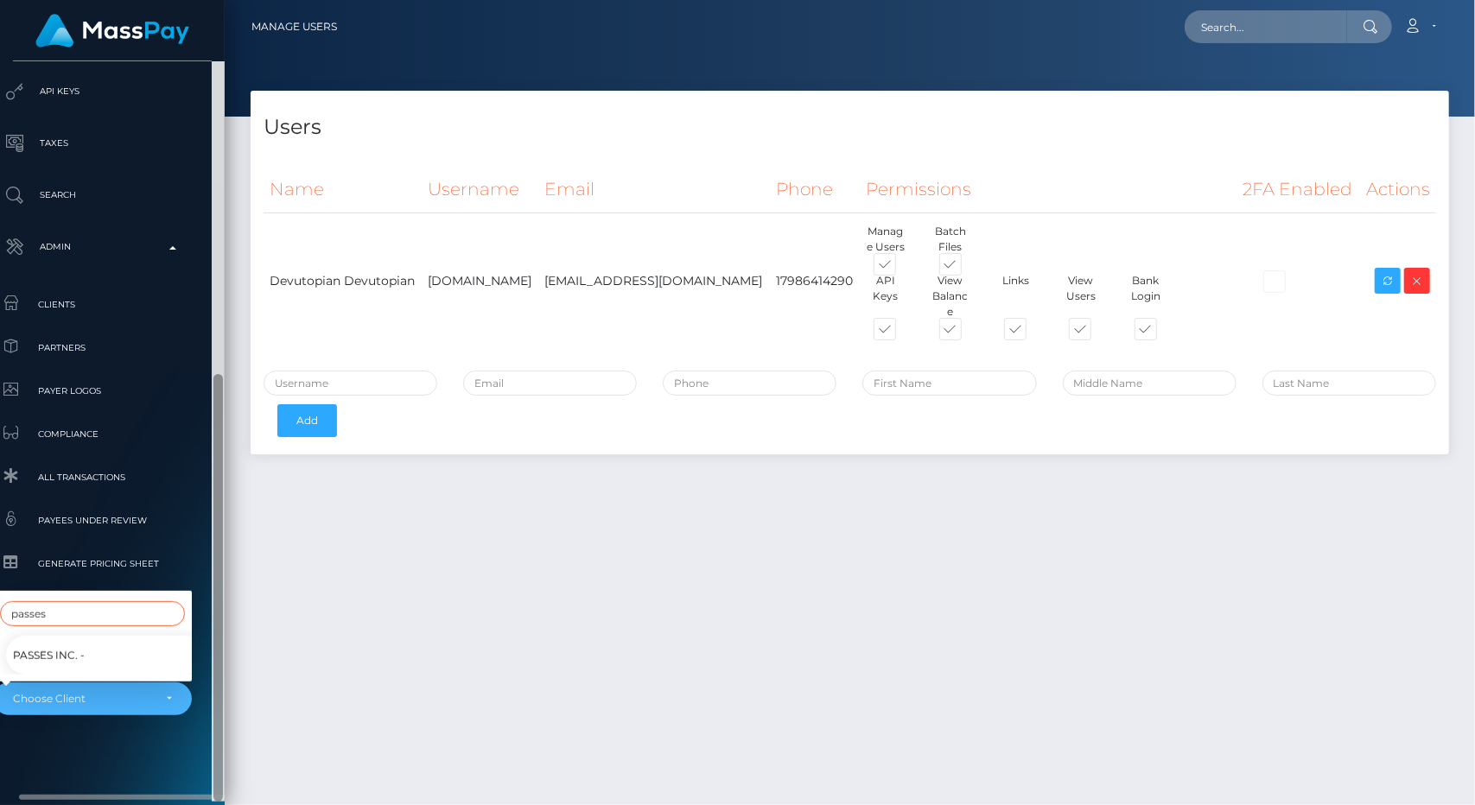
drag, startPoint x: 216, startPoint y: 637, endPoint x: 219, endPoint y: 780, distance: 143.5
click at [219, 780] on div at bounding box center [218, 588] width 10 height 428
type input "passes"
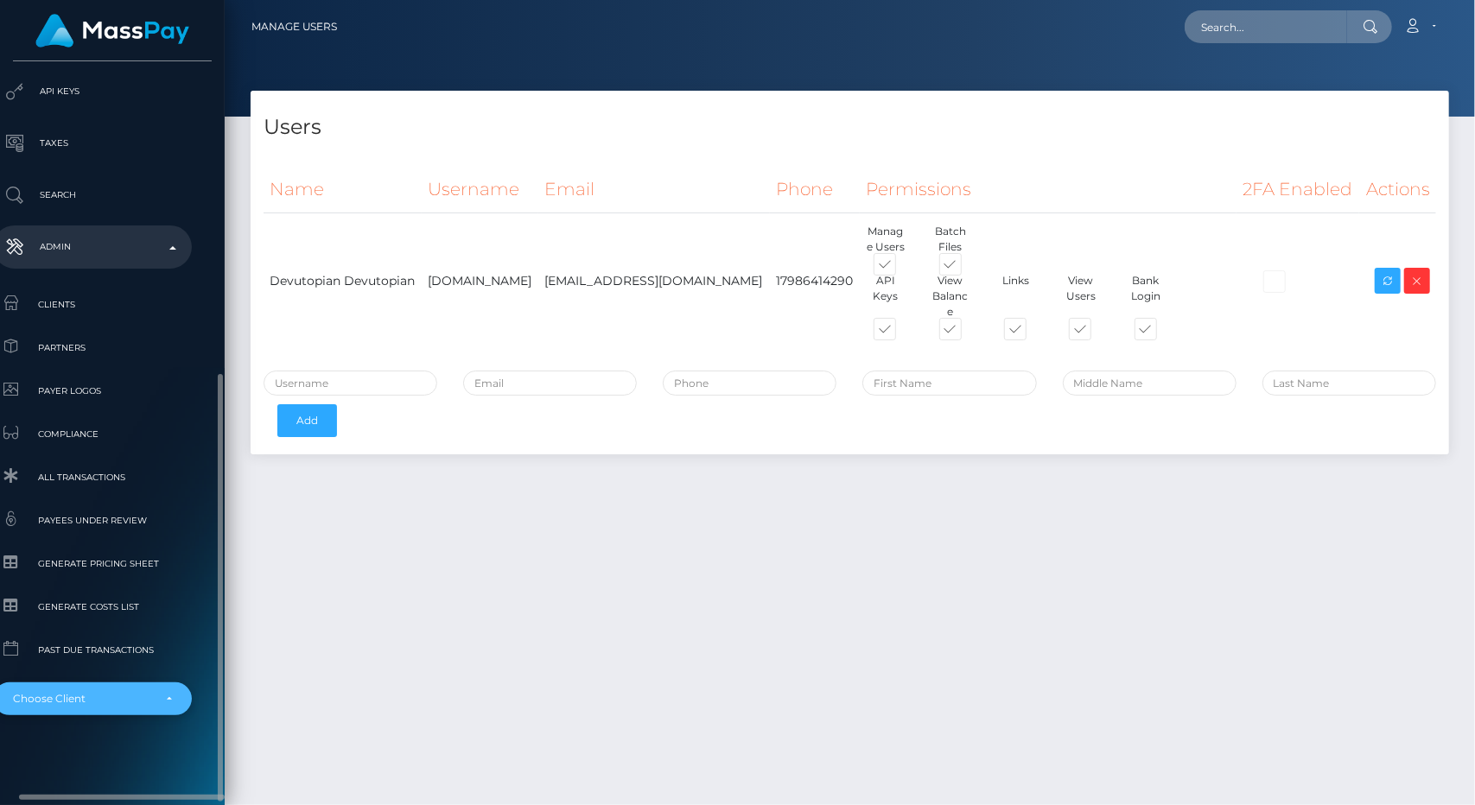
click at [130, 696] on div "Choose Client" at bounding box center [82, 699] width 139 height 14
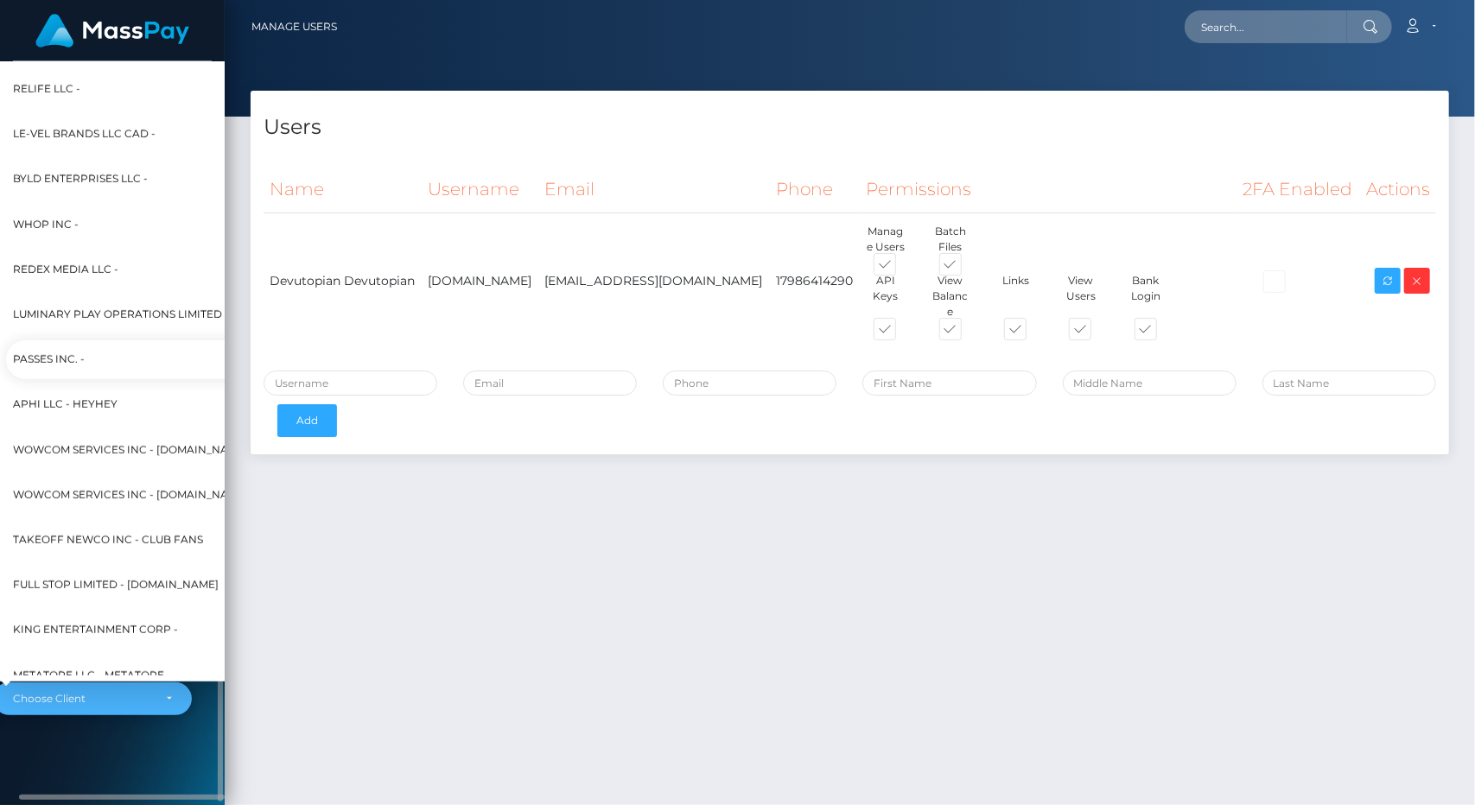
scroll to position [9657, 0]
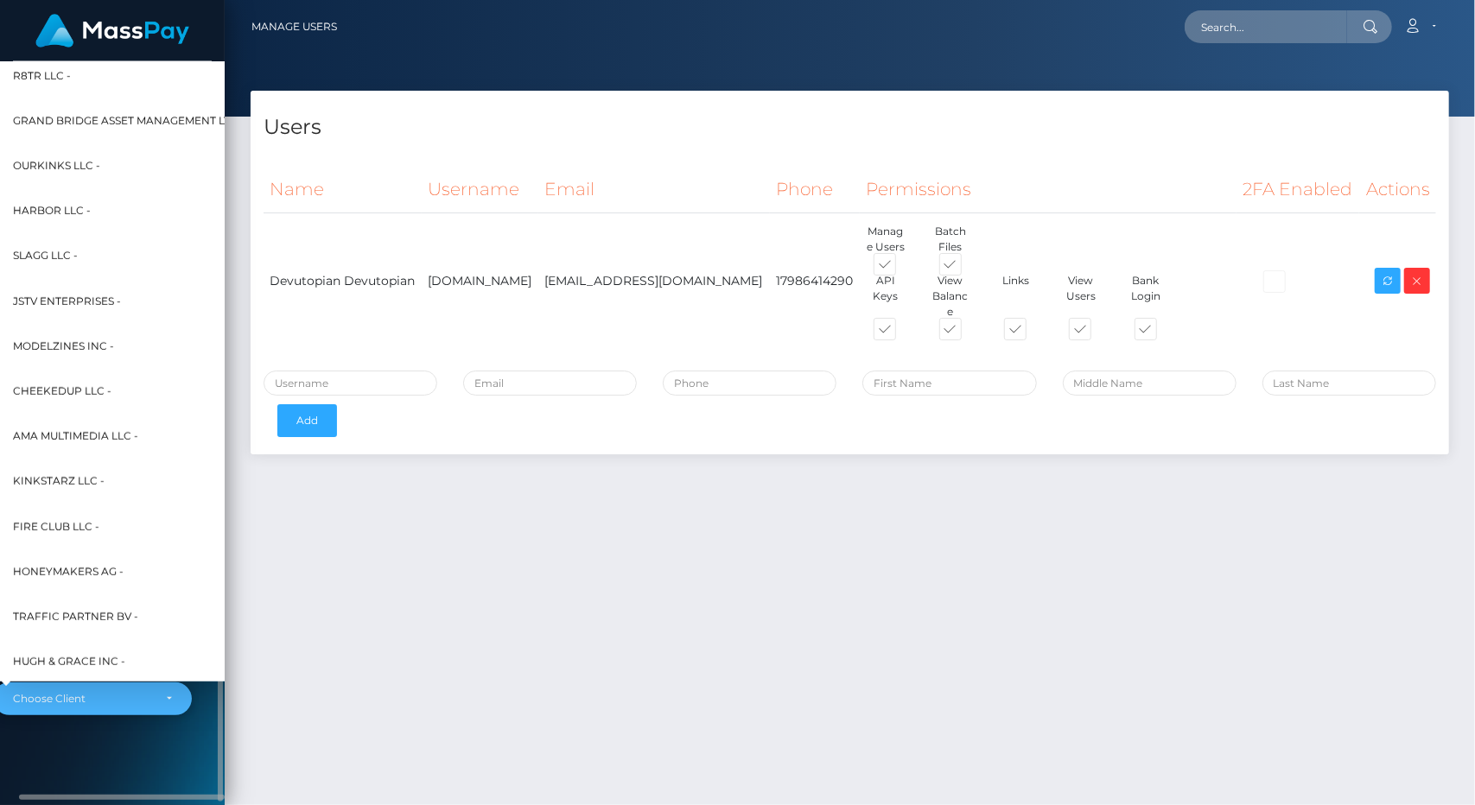
select select "341"
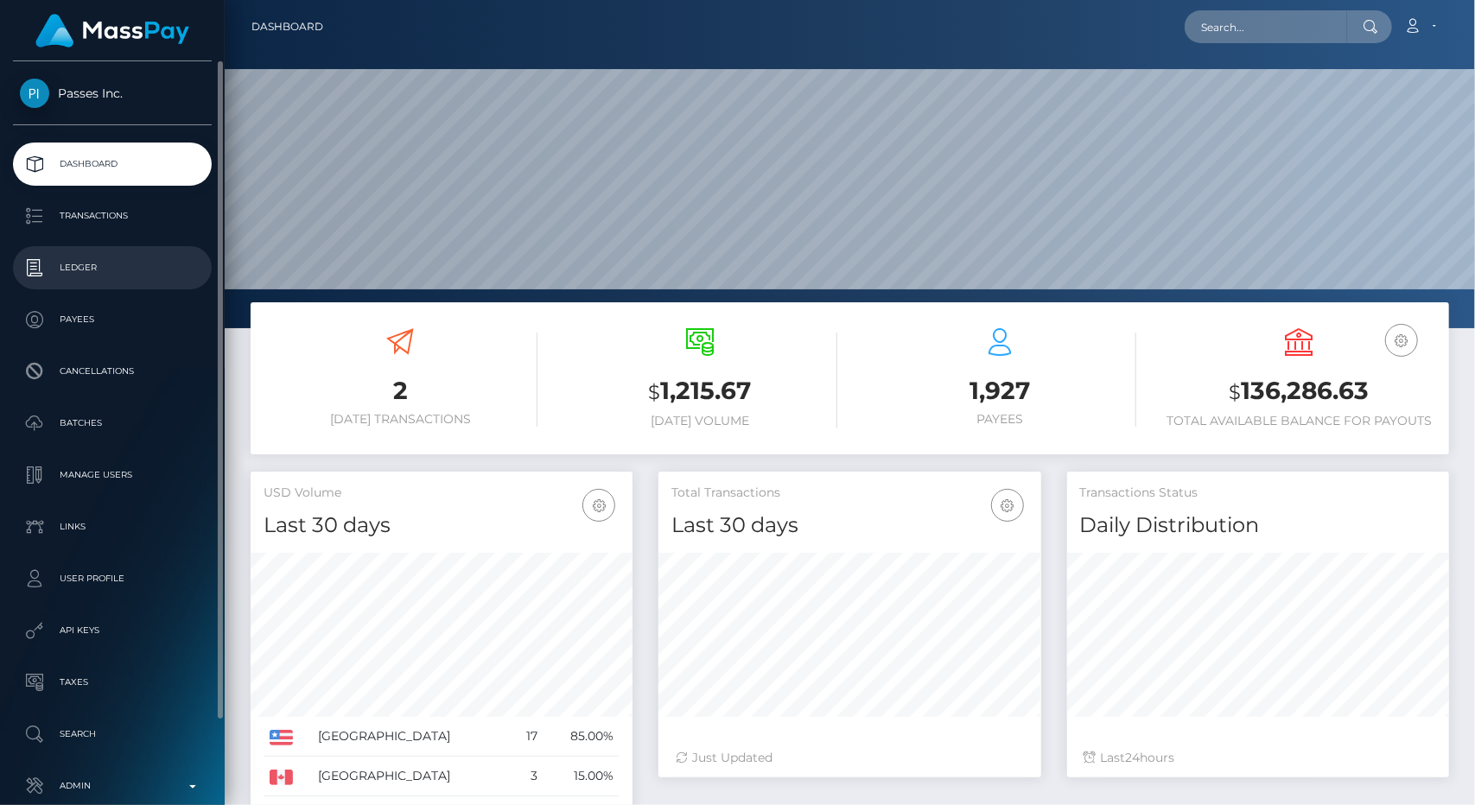
scroll to position [306, 382]
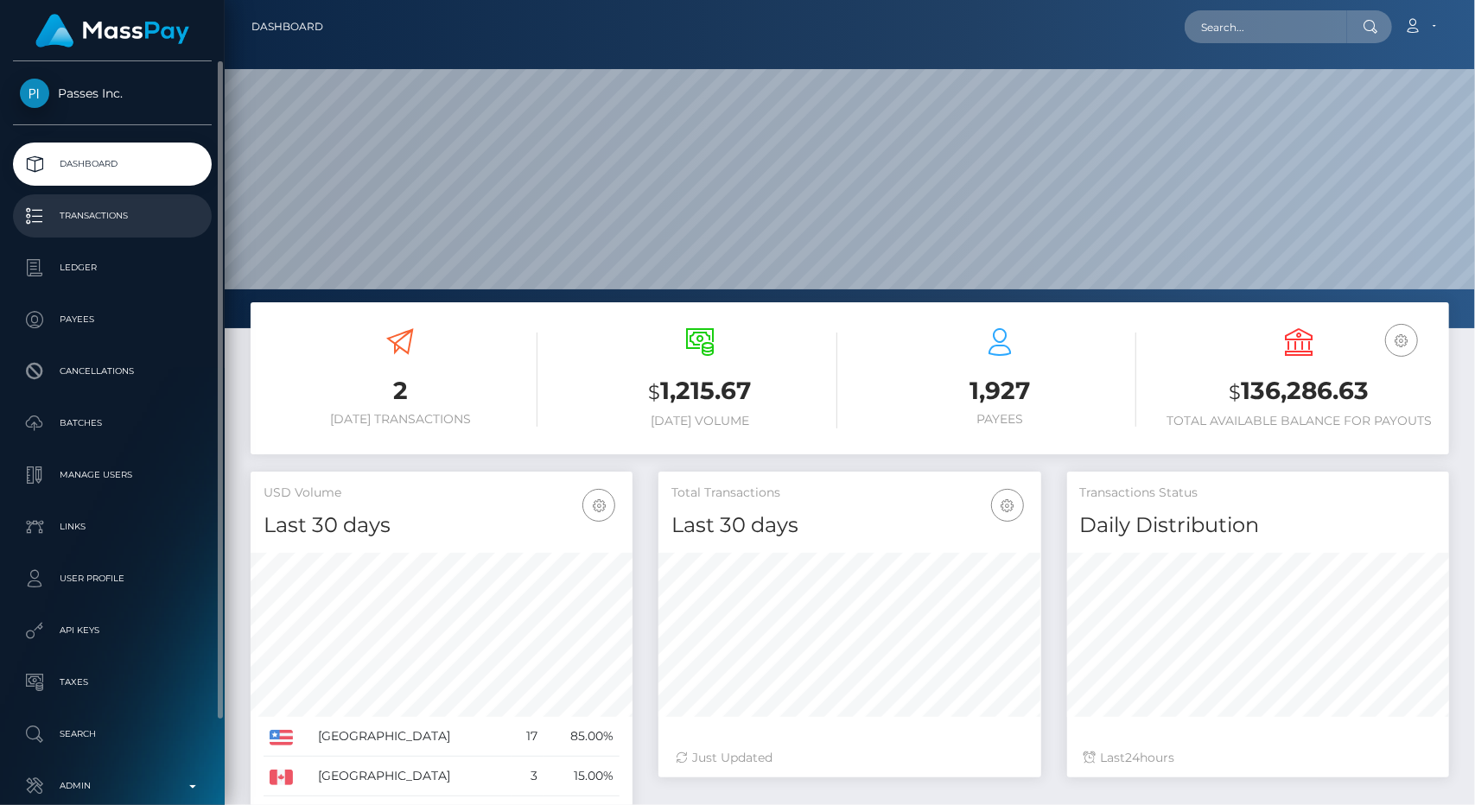
click at [142, 222] on p "Transactions" at bounding box center [112, 216] width 185 height 26
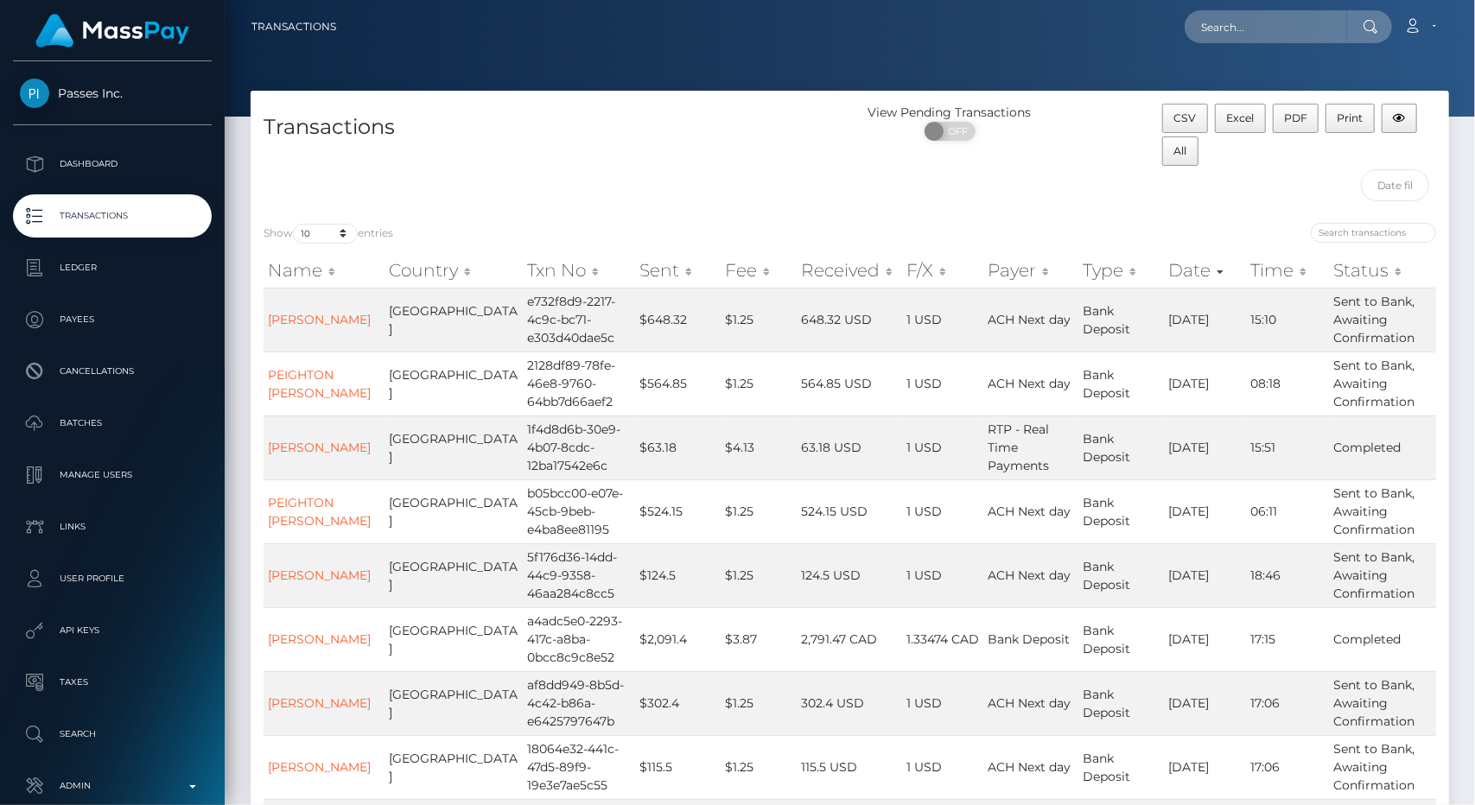
click at [1435, 248] on div "Name Country Txn No Sent Fee Received F/X Payer Type Date Time Status Name Coun…" at bounding box center [850, 604] width 1199 height 712
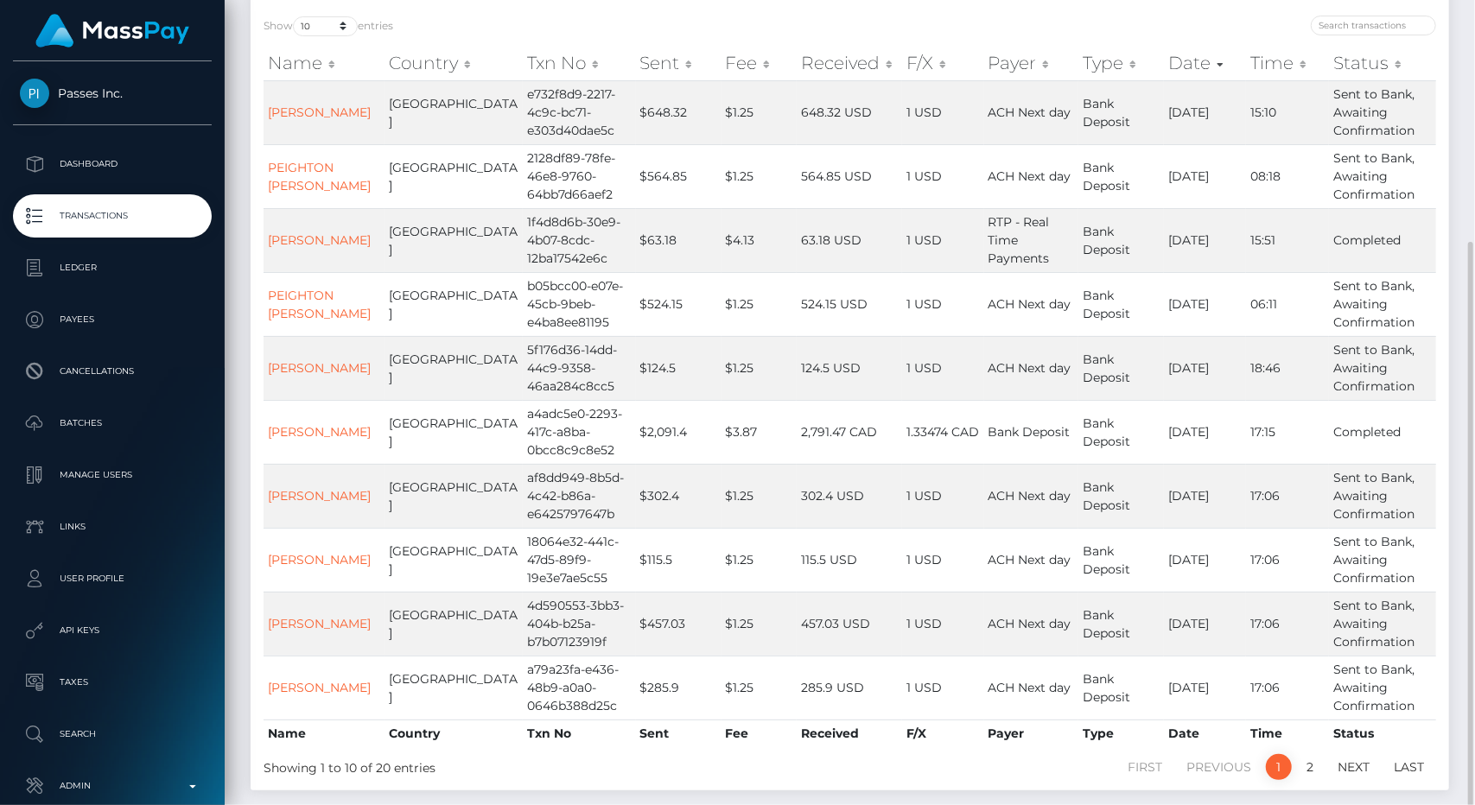
scroll to position [290, 0]
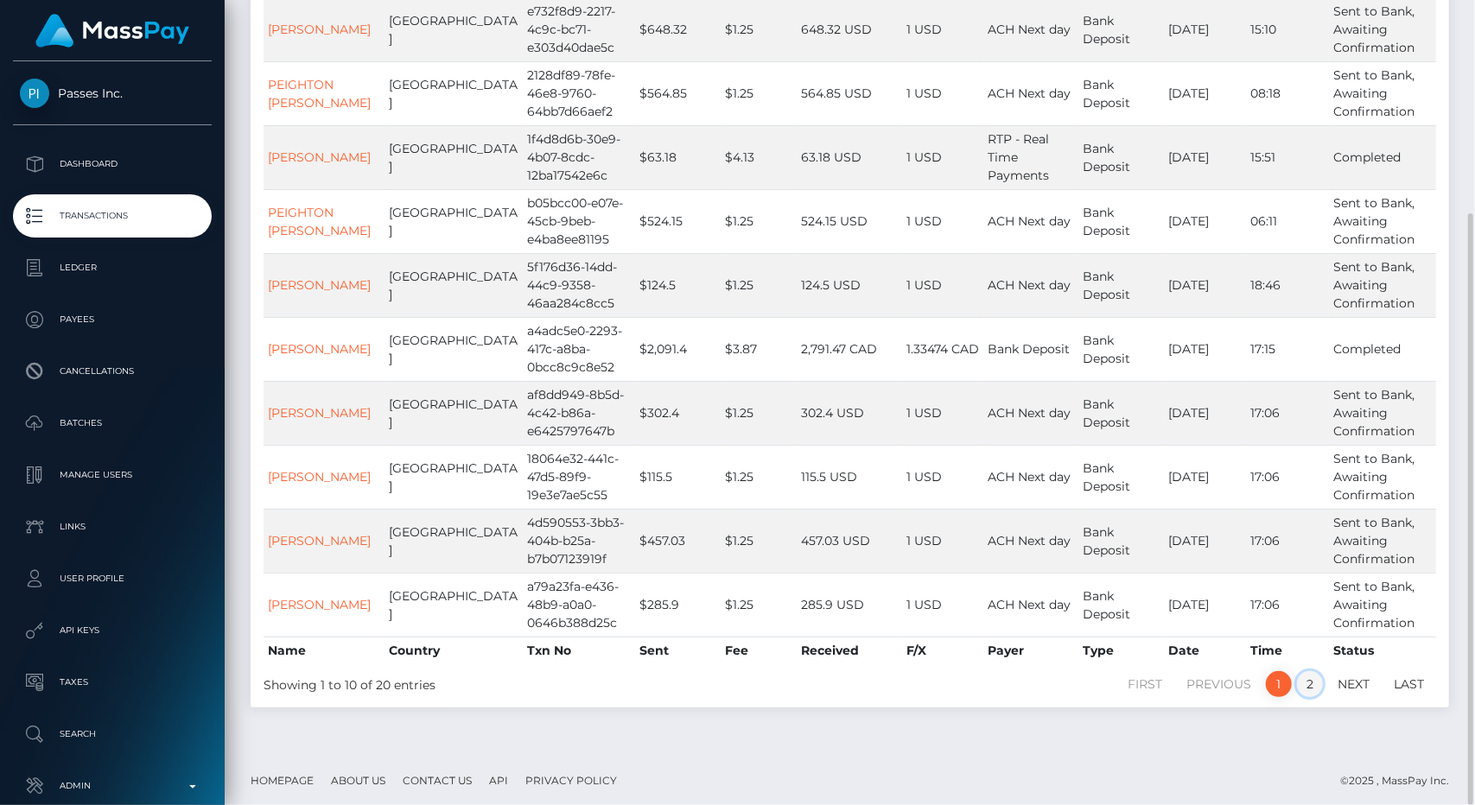
click at [1315, 678] on link "2" at bounding box center [1310, 685] width 26 height 26
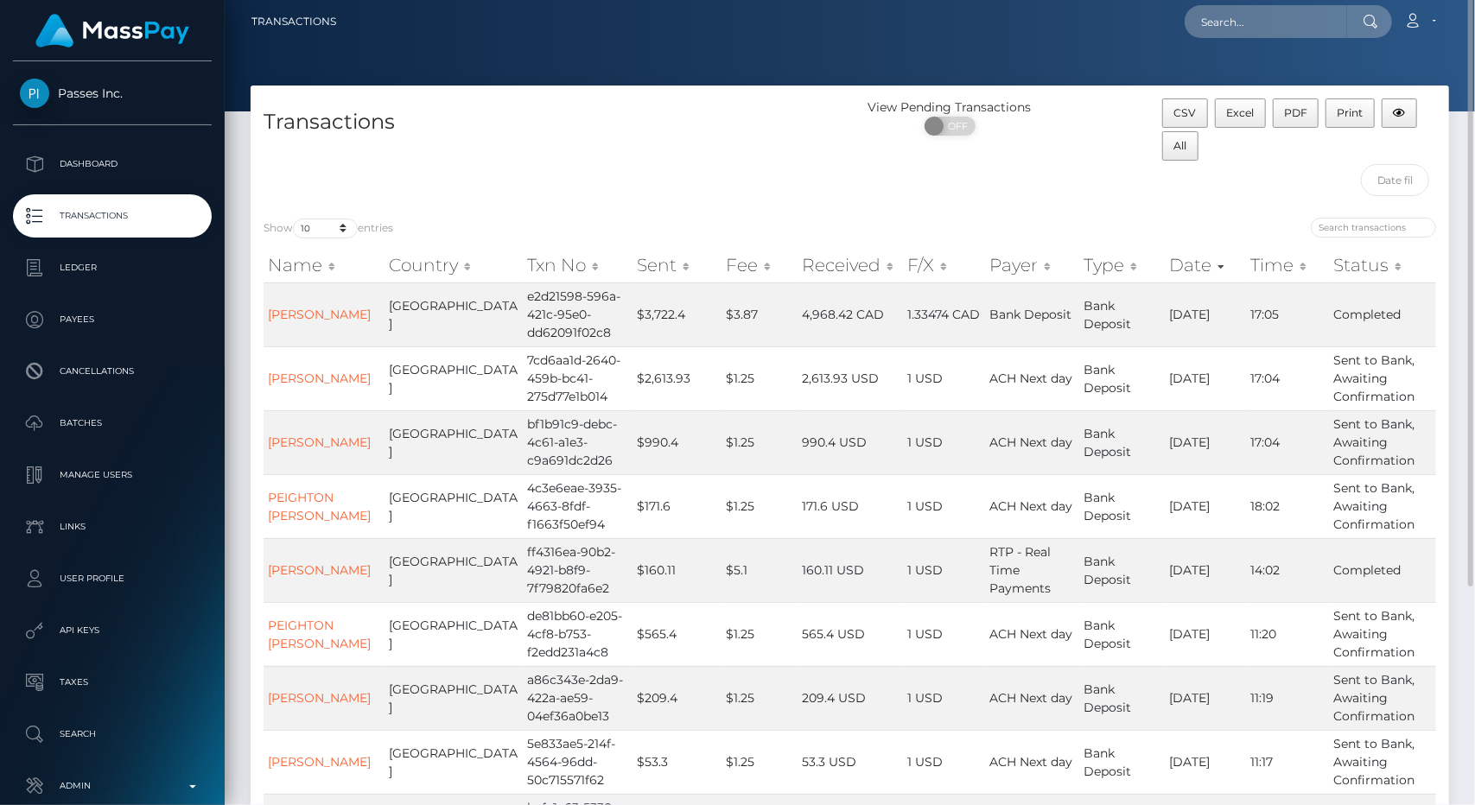
scroll to position [0, 0]
